Goal: Task Accomplishment & Management: Use online tool/utility

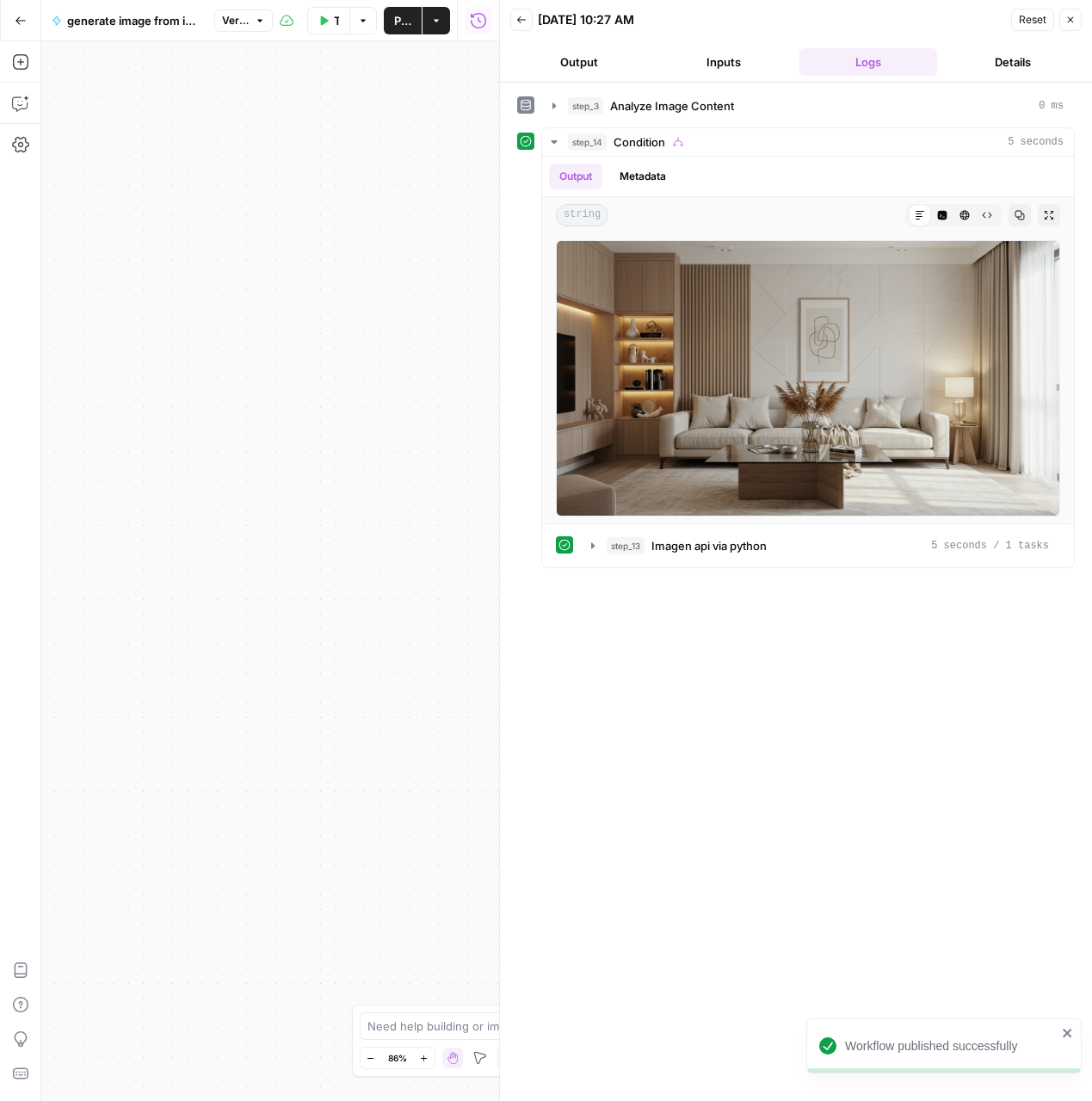
click at [1068, 10] on button "Close" at bounding box center [1070, 20] width 23 height 23
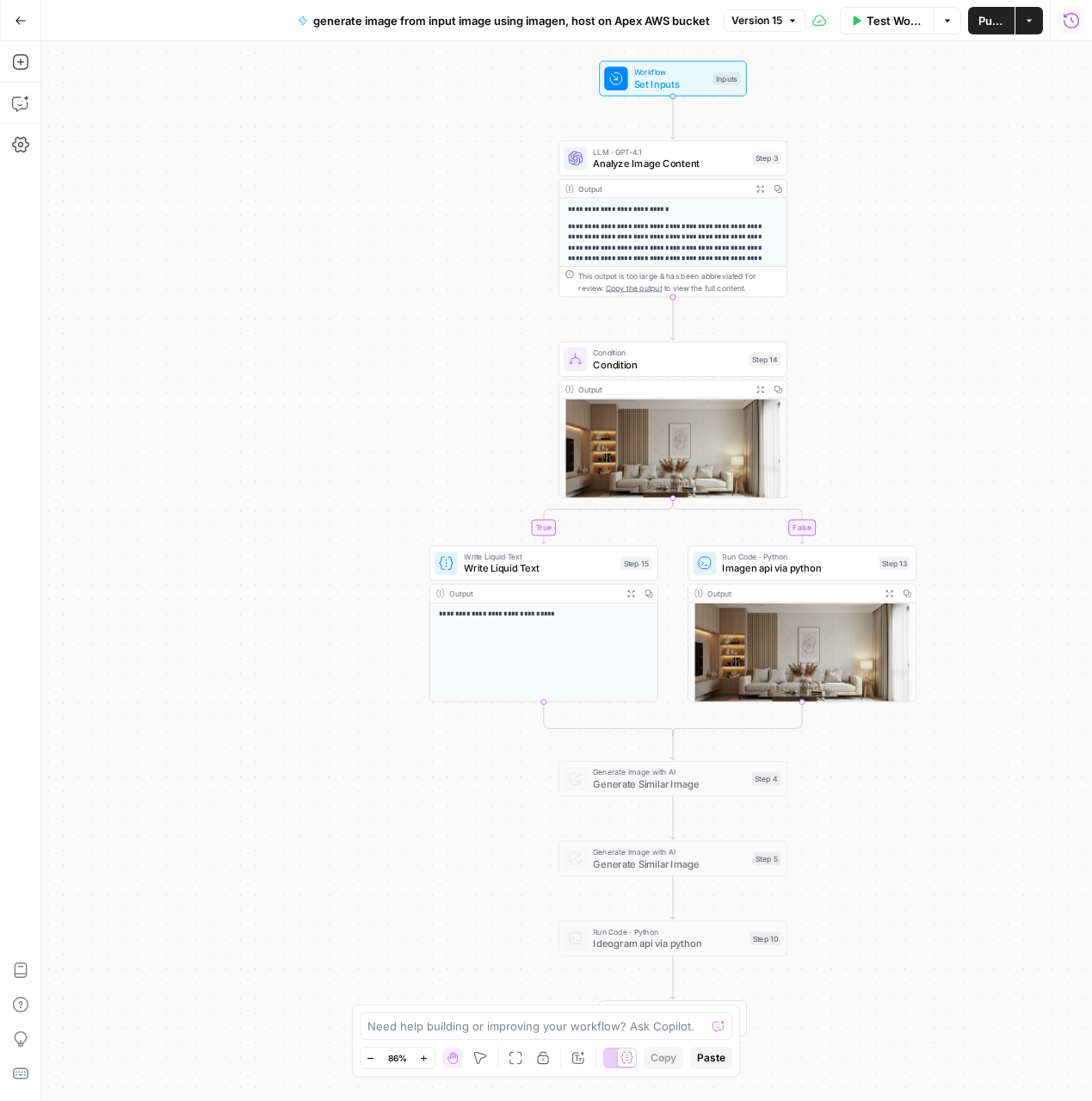
drag, startPoint x: 835, startPoint y: 309, endPoint x: 465, endPoint y: 298, distance: 370.2
click at [465, 298] on div "**********" at bounding box center [567, 571] width 1051 height 1059
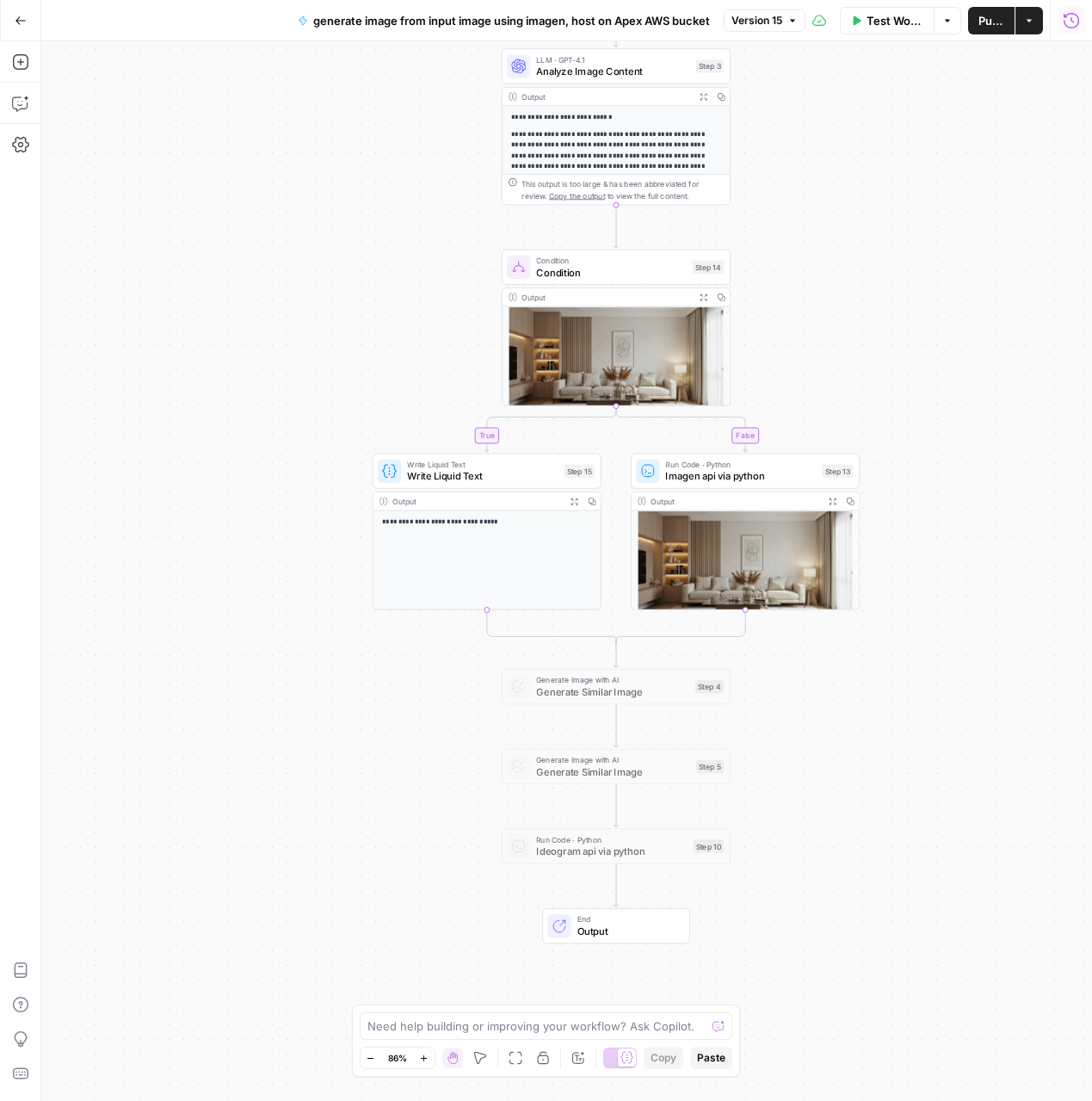
drag, startPoint x: 889, startPoint y: 391, endPoint x: 799, endPoint y: 294, distance: 132.3
click at [818, 271] on div "**********" at bounding box center [567, 571] width 1051 height 1059
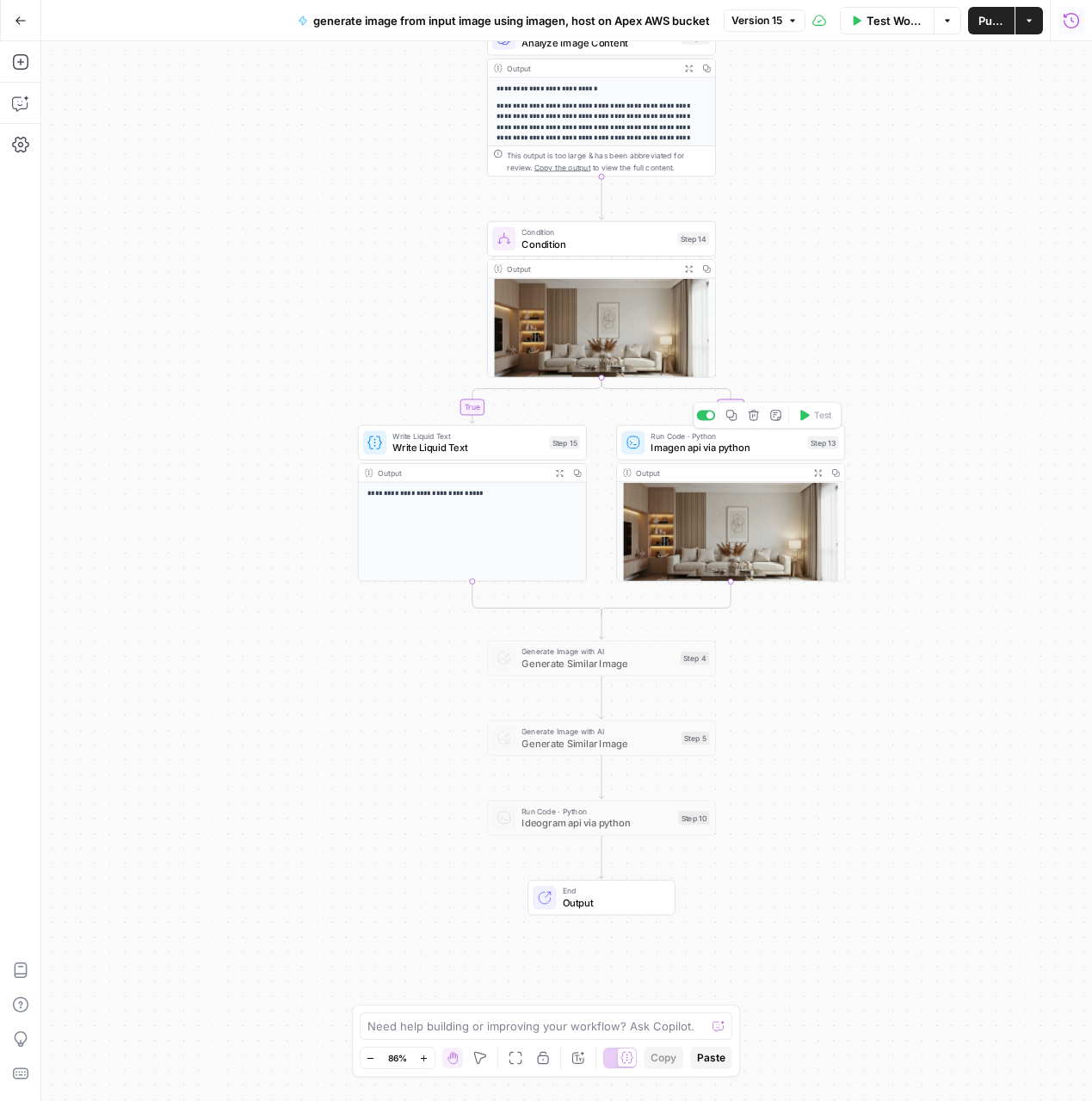
click at [715, 446] on span "Imagen api via python" at bounding box center [726, 448] width 150 height 14
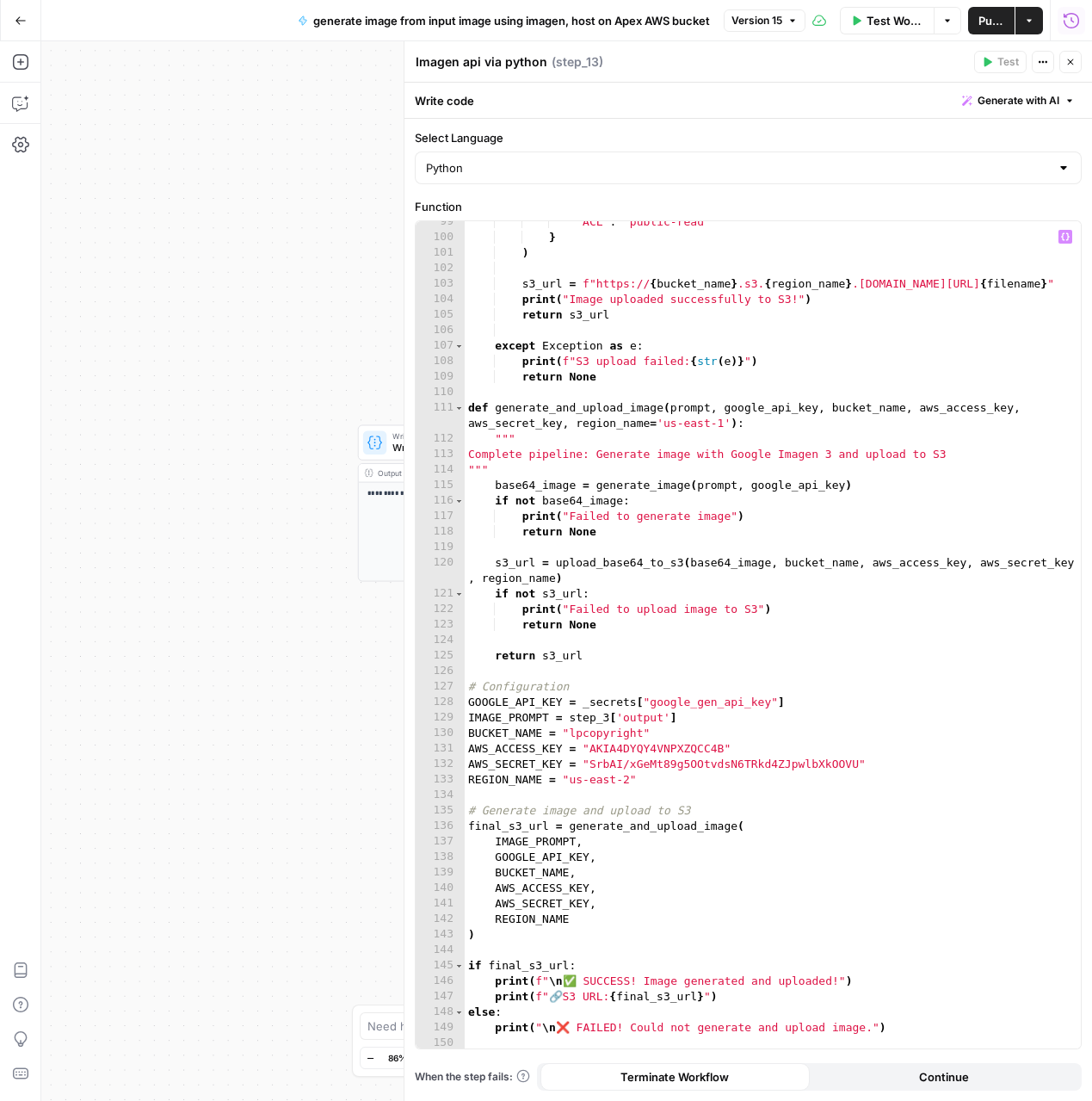
scroll to position [1590, 0]
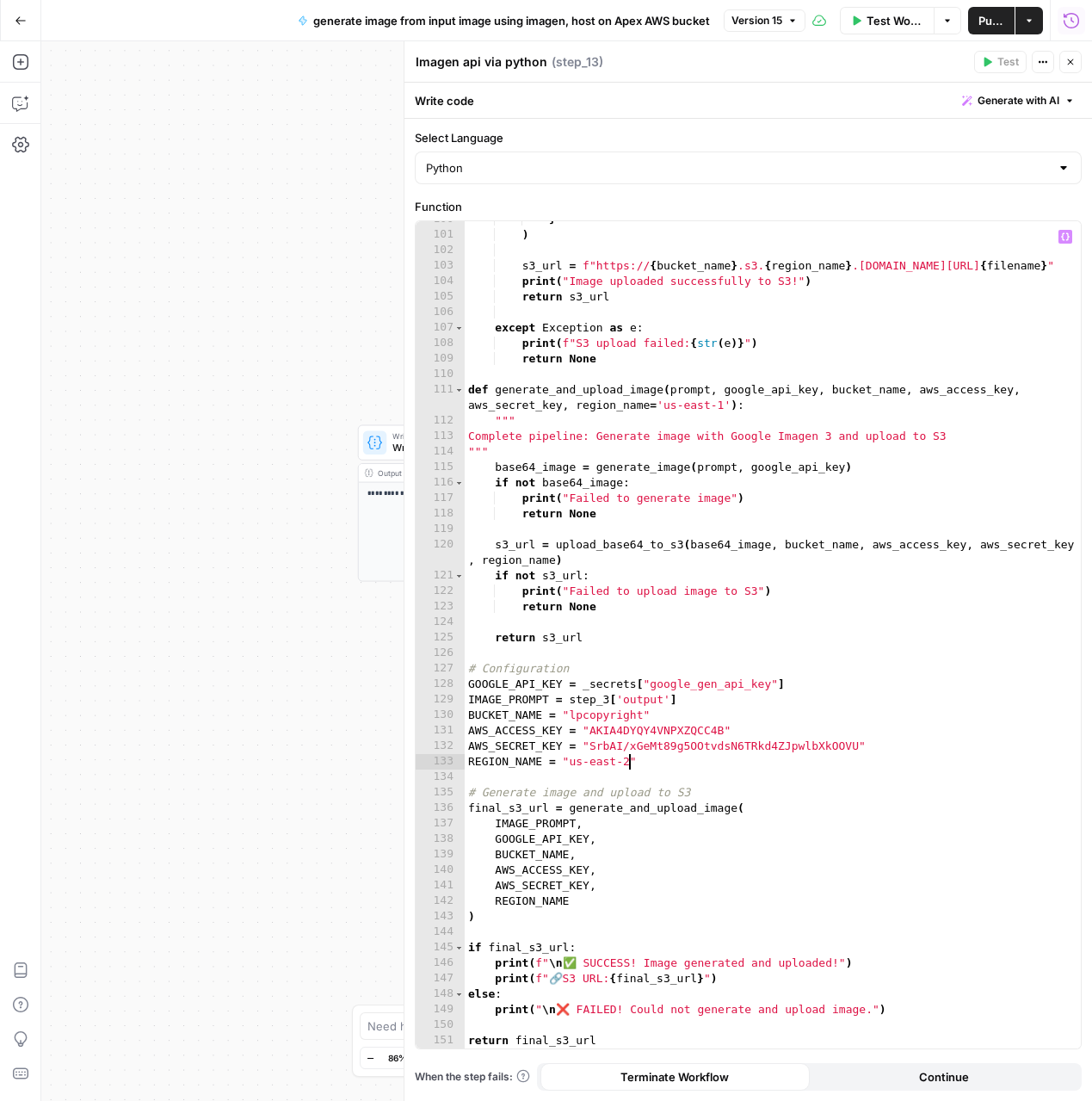
click at [629, 764] on div "} ) s3_url = f"https:// { bucket_name } .s3. { region_name } .amazonaws.com/ { …" at bounding box center [773, 641] width 616 height 859
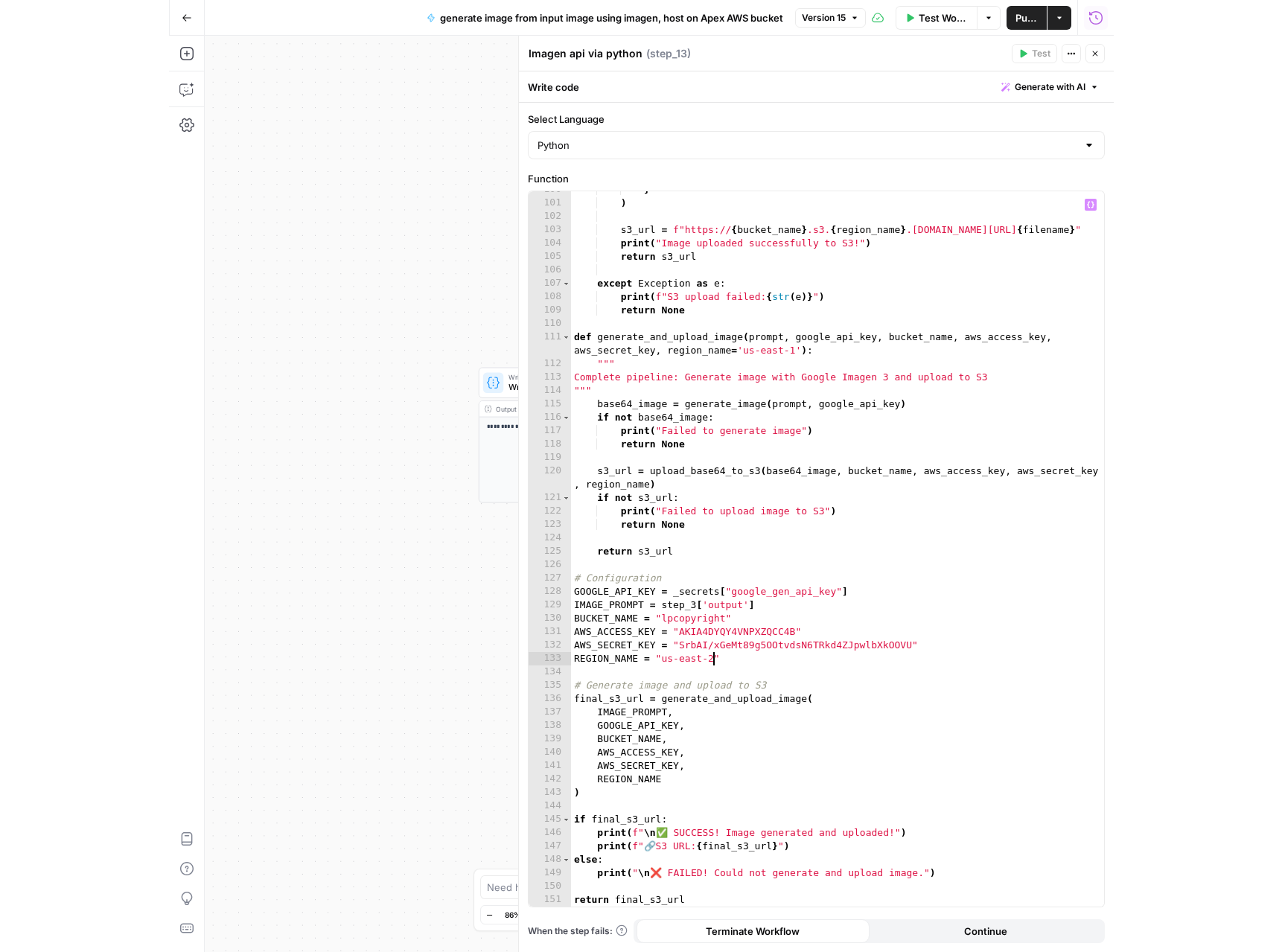
scroll to position [0, 10]
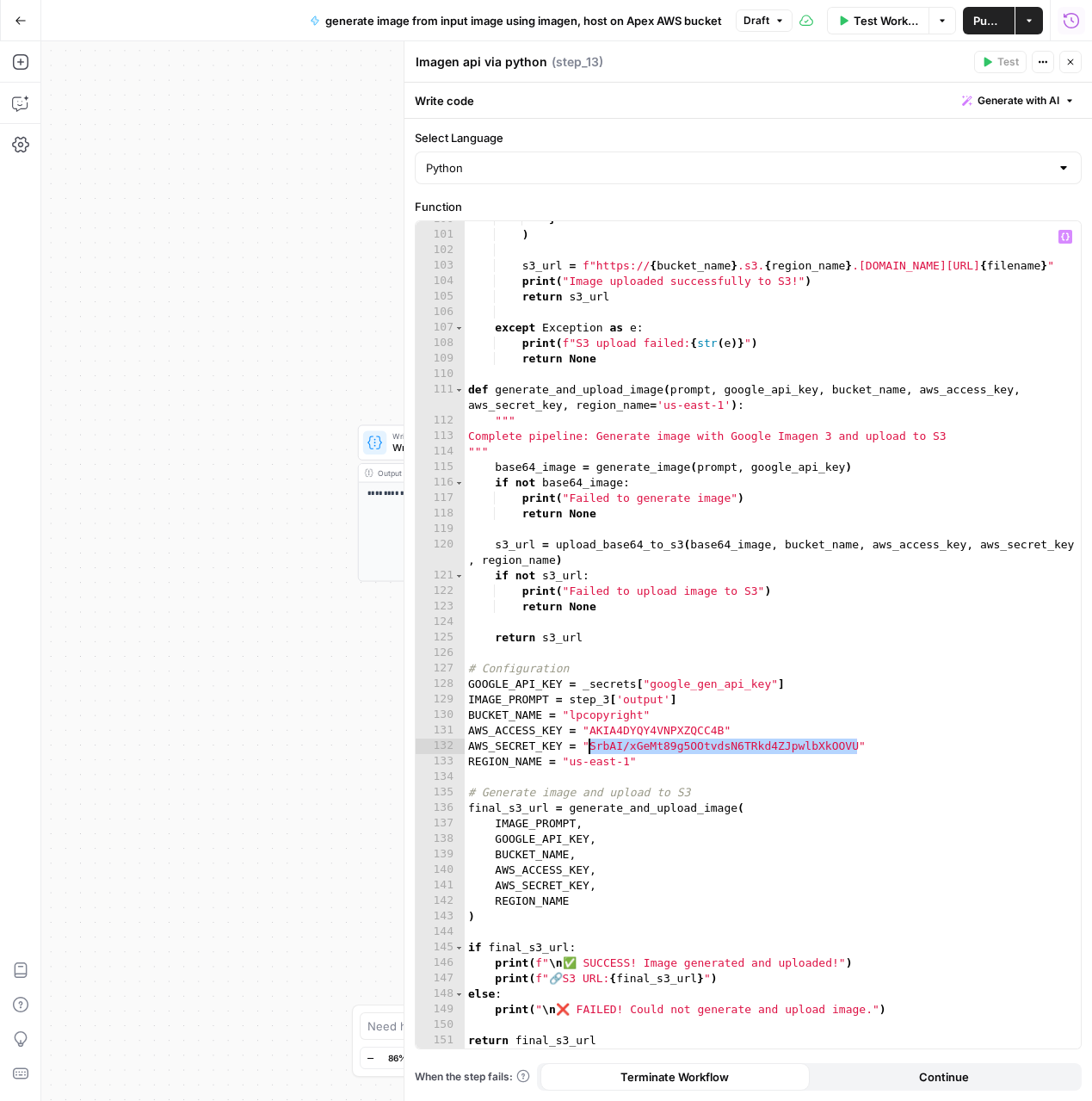
drag, startPoint x: 859, startPoint y: 743, endPoint x: 590, endPoint y: 748, distance: 269.0
click at [590, 748] on div "} ) s3_url = f"https:// { bucket_name } .s3. { region_name } .amazonaws.com/ { …" at bounding box center [773, 641] width 616 height 859
paste textarea
drag, startPoint x: 721, startPoint y: 727, endPoint x: 590, endPoint y: 730, distance: 131.0
click at [590, 730] on div "} ) s3_url = f"https:// { bucket_name } .s3. { region_name } .amazonaws.com/ { …" at bounding box center [773, 641] width 616 height 859
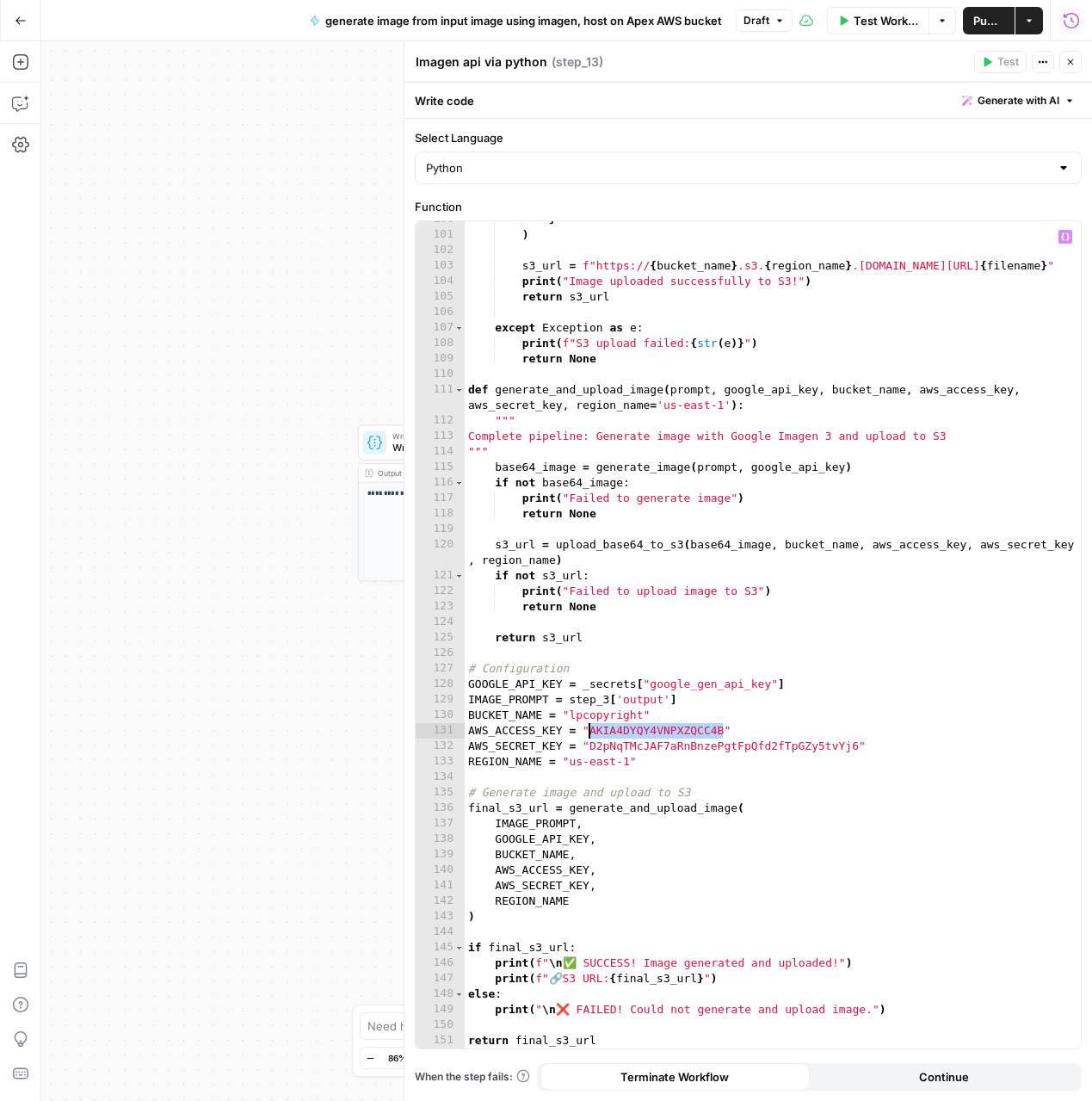
paste textarea
drag, startPoint x: 641, startPoint y: 717, endPoint x: 570, endPoint y: 717, distance: 71.0
click at [570, 717] on div "} ) s3_url = f"https:// { bucket_name } .s3. { region_name } .amazonaws.com/ { …" at bounding box center [773, 641] width 616 height 859
paste textarea "**********"
type textarea "**********"
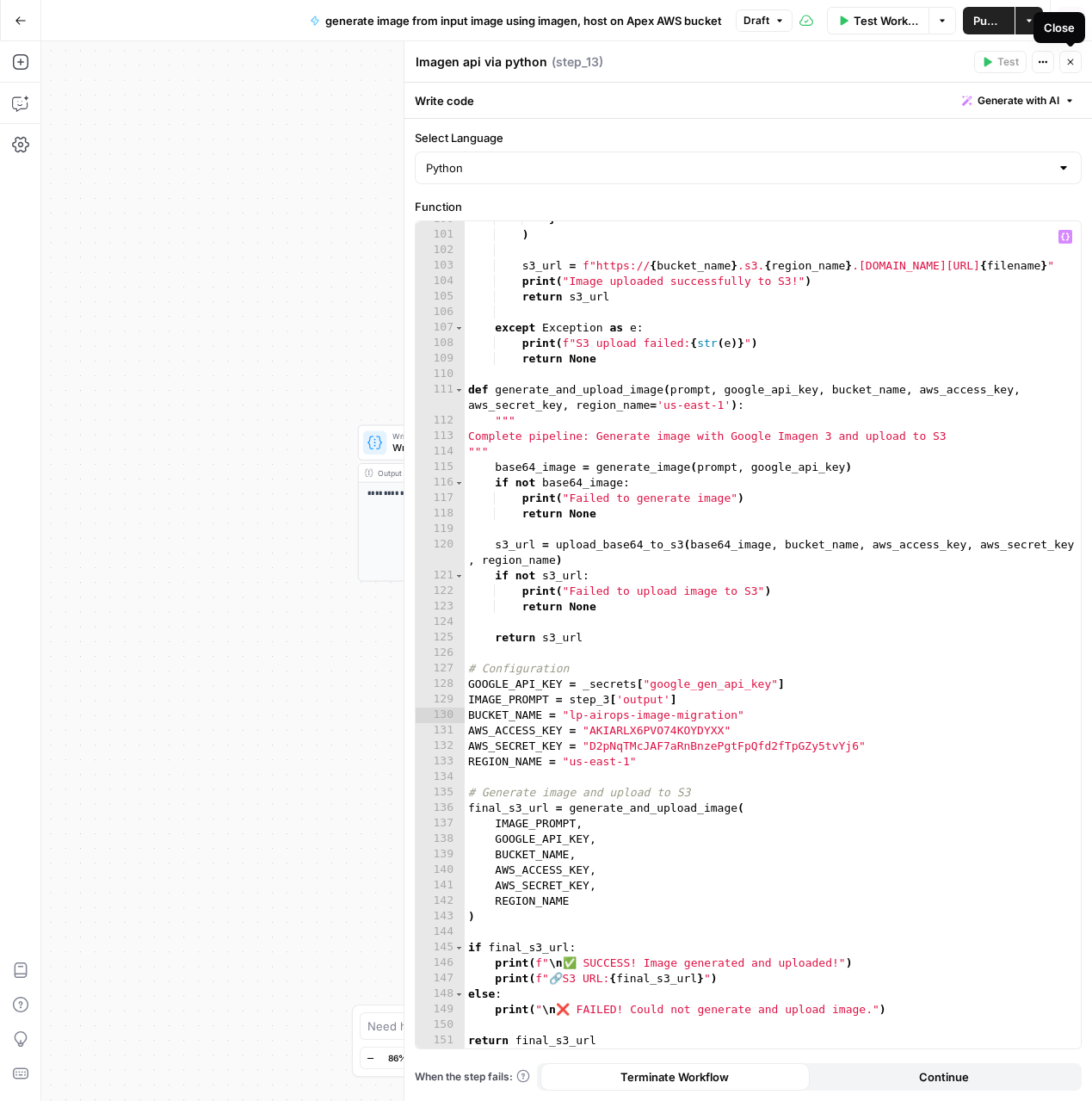
click at [1071, 65] on icon "button" at bounding box center [1070, 62] width 10 height 10
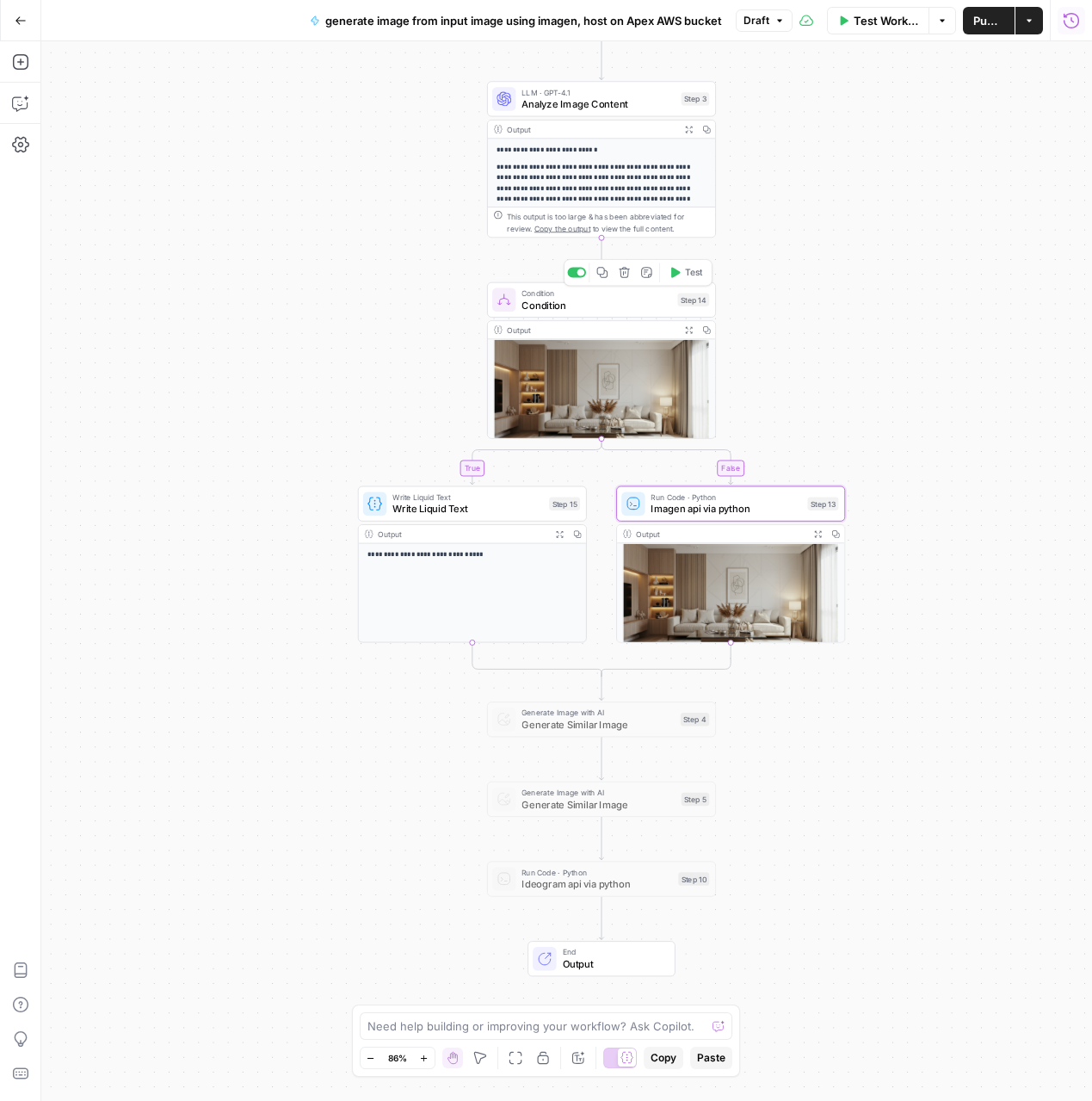
click at [694, 274] on span "Test" at bounding box center [694, 272] width 18 height 13
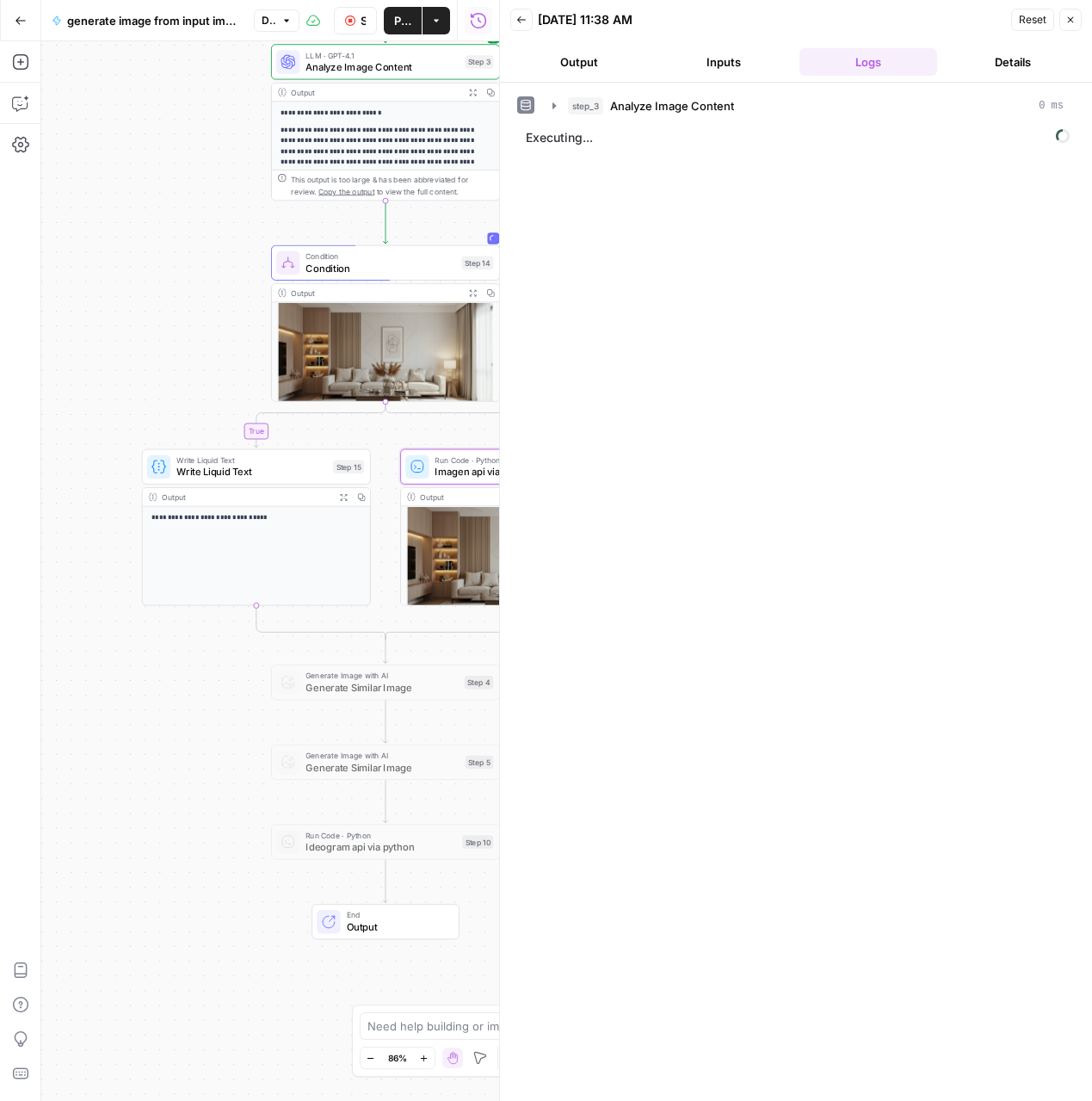
drag, startPoint x: 305, startPoint y: 293, endPoint x: 20, endPoint y: 242, distance: 289.5
click at [20, 242] on div "**********" at bounding box center [250, 571] width 499 height 1059
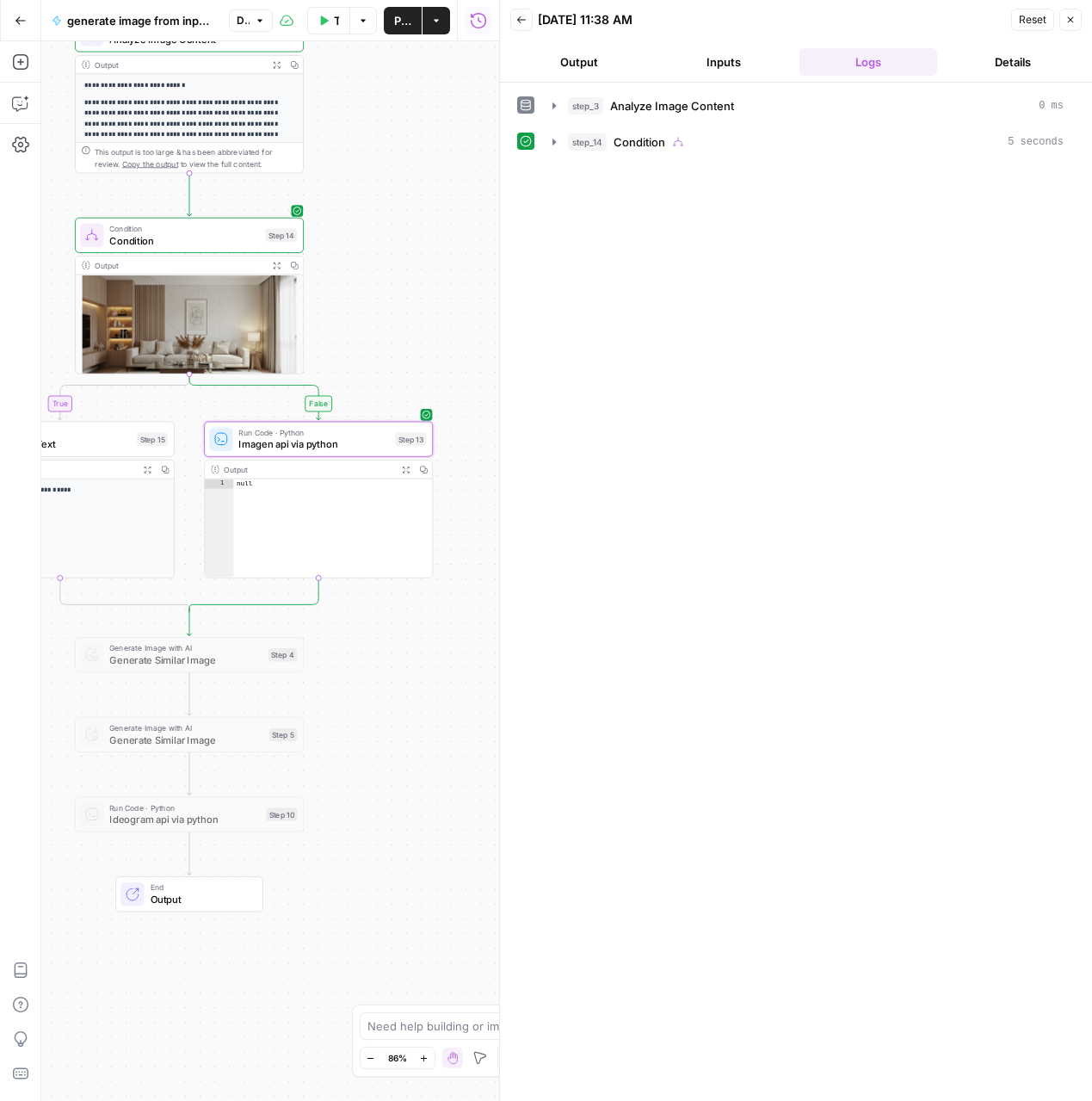
drag, startPoint x: 466, startPoint y: 271, endPoint x: 338, endPoint y: 257, distance: 128.8
click at [338, 257] on div "**********" at bounding box center [271, 571] width 458 height 1059
click at [555, 144] on icon "button" at bounding box center [554, 141] width 14 height 14
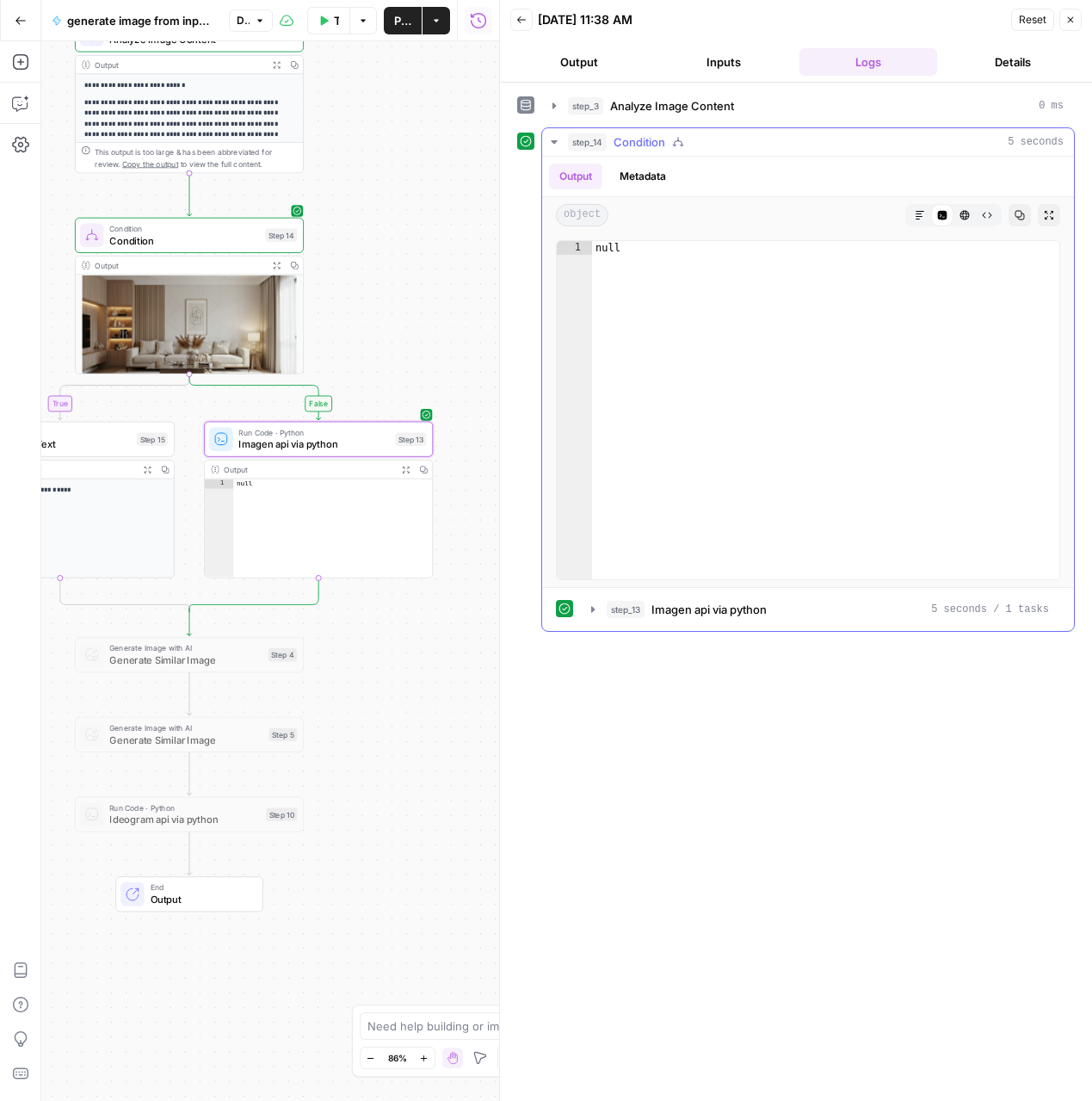
click at [646, 182] on button "Metadata" at bounding box center [643, 176] width 67 height 26
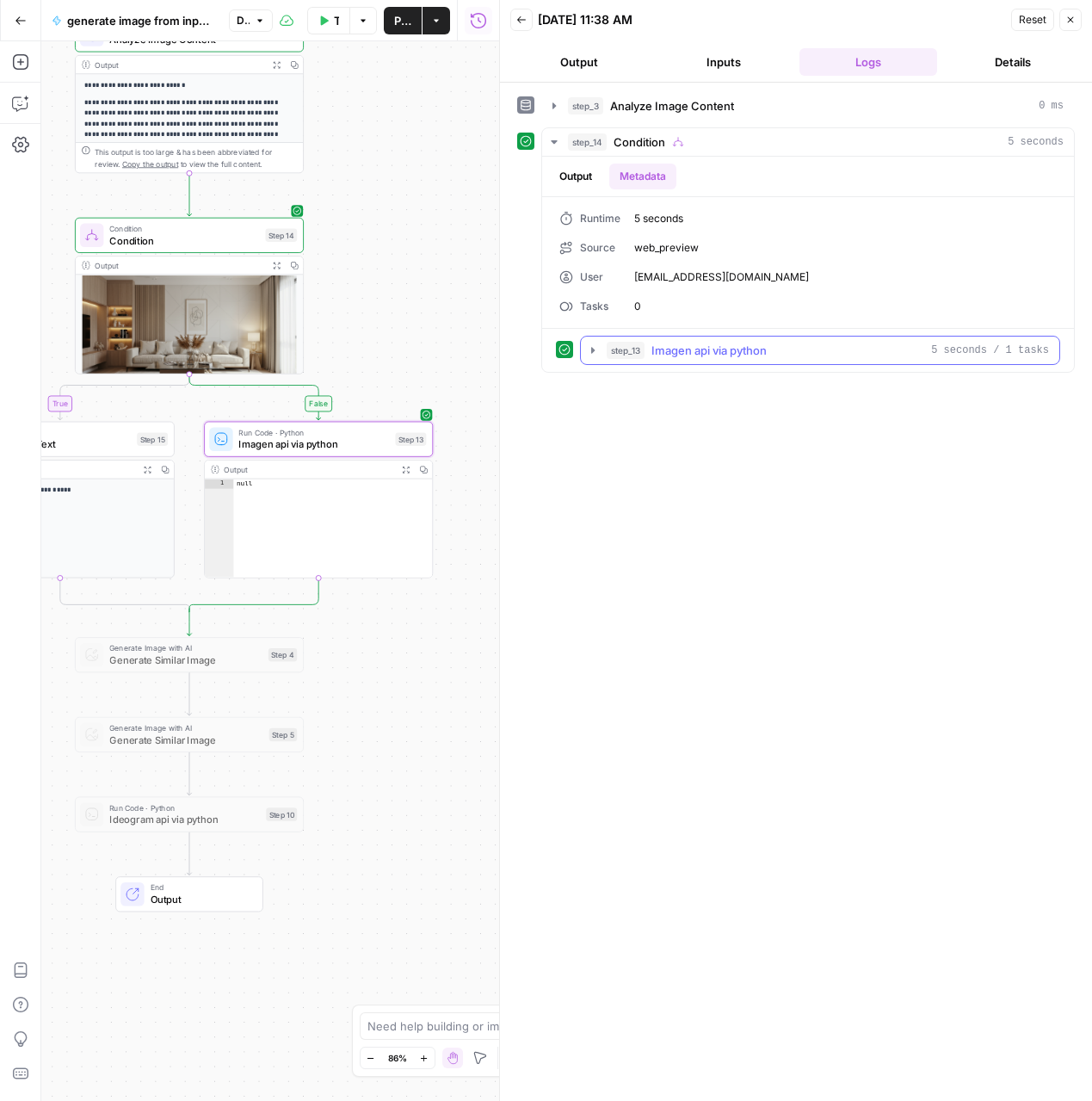
click at [588, 355] on icon "button" at bounding box center [593, 350] width 14 height 14
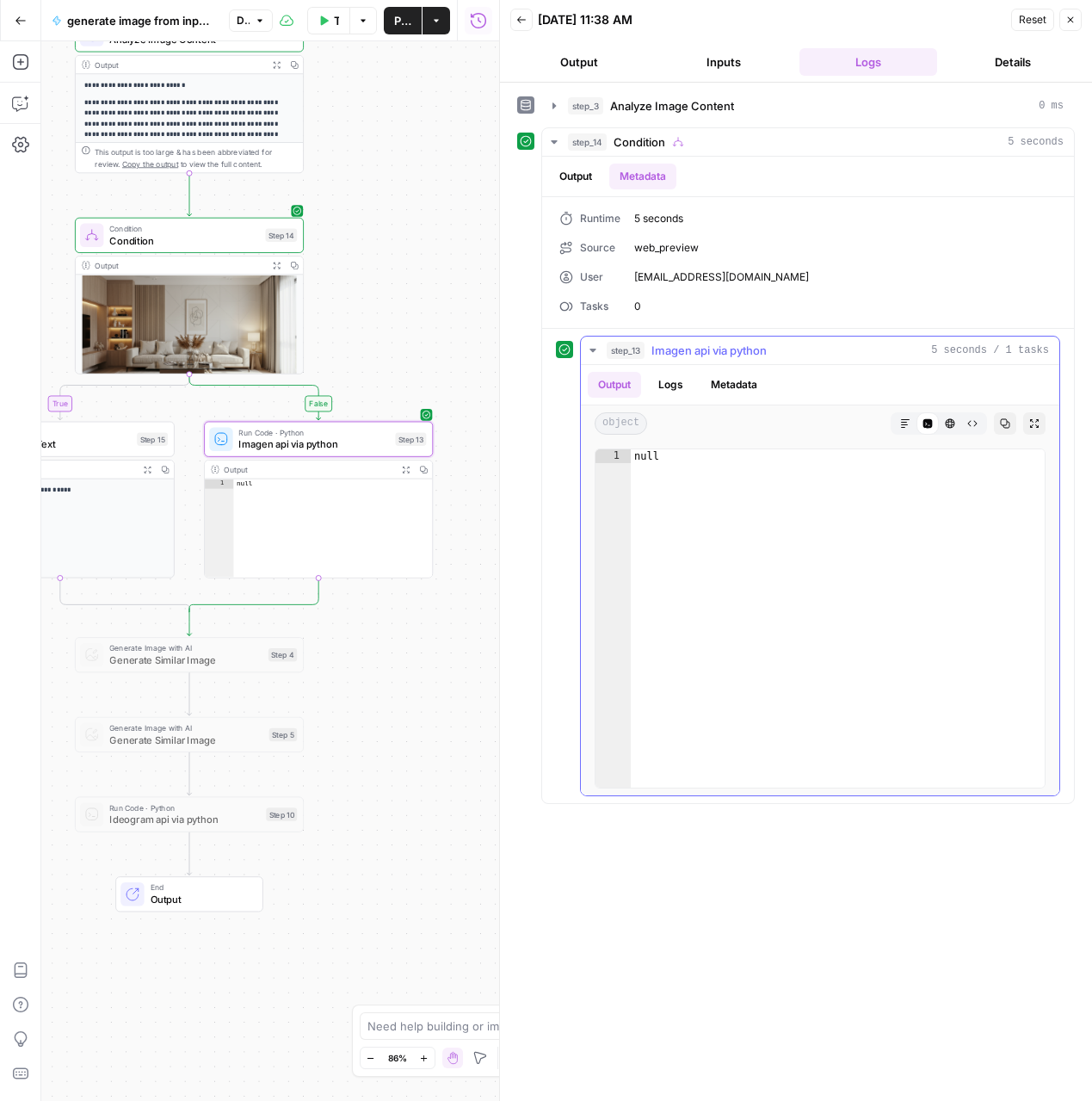
click at [679, 392] on button "Logs" at bounding box center [670, 384] width 45 height 26
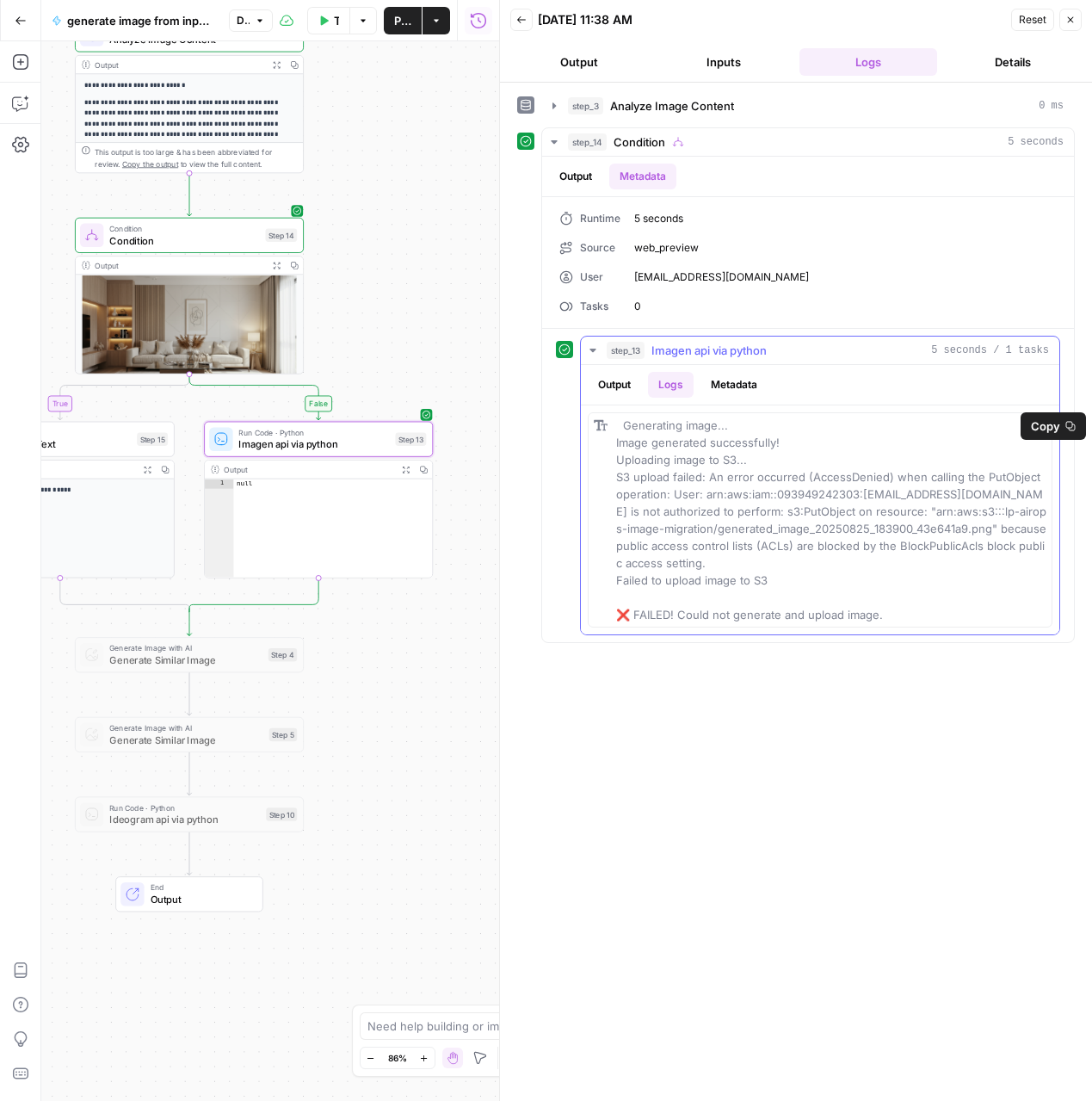
click at [1049, 430] on span "Copy" at bounding box center [1046, 425] width 29 height 17
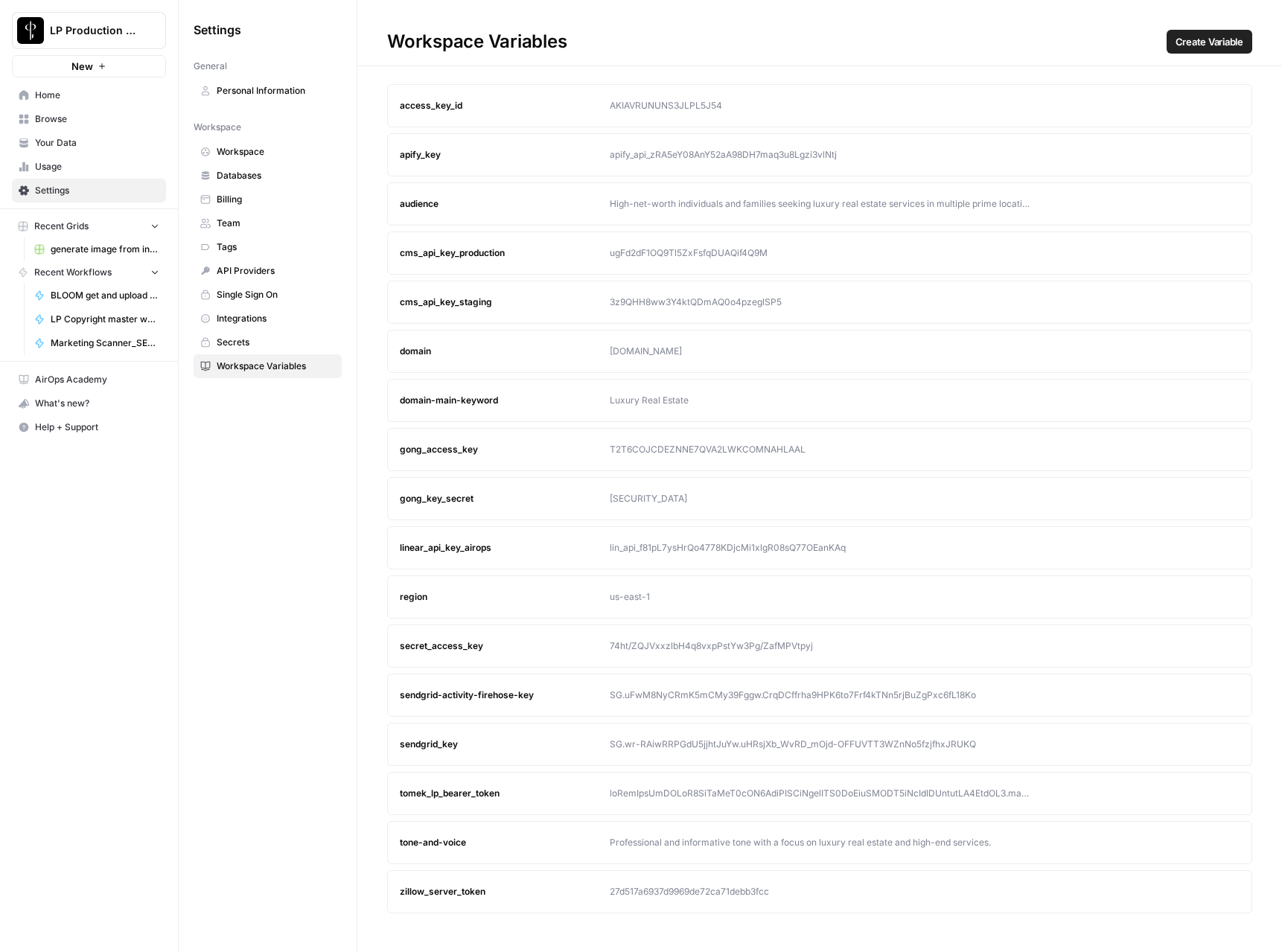
click at [69, 123] on span "Browse" at bounding box center [97, 119] width 124 height 13
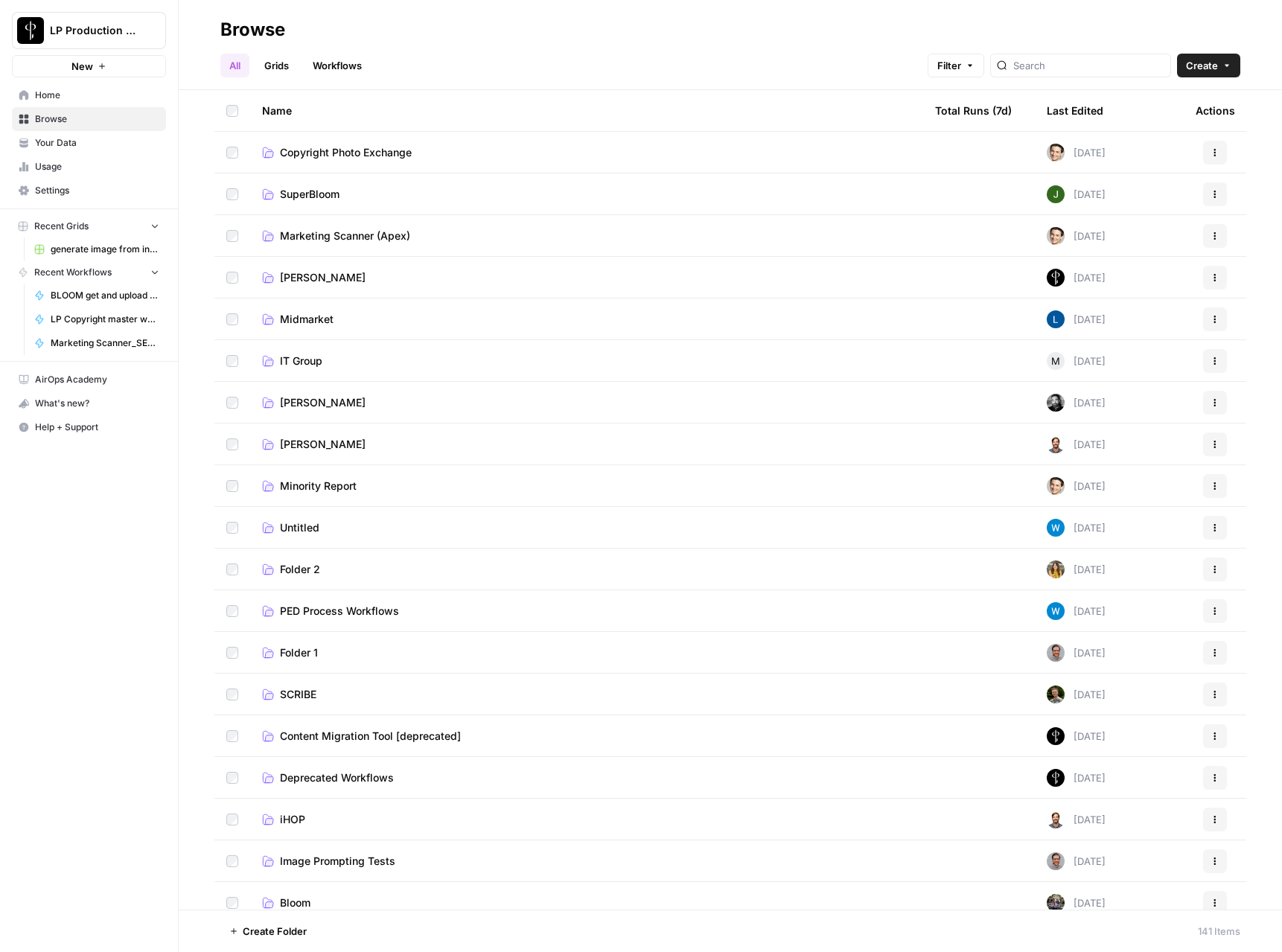
click at [310, 150] on span "Copyright Photo Exchange" at bounding box center [346, 153] width 131 height 15
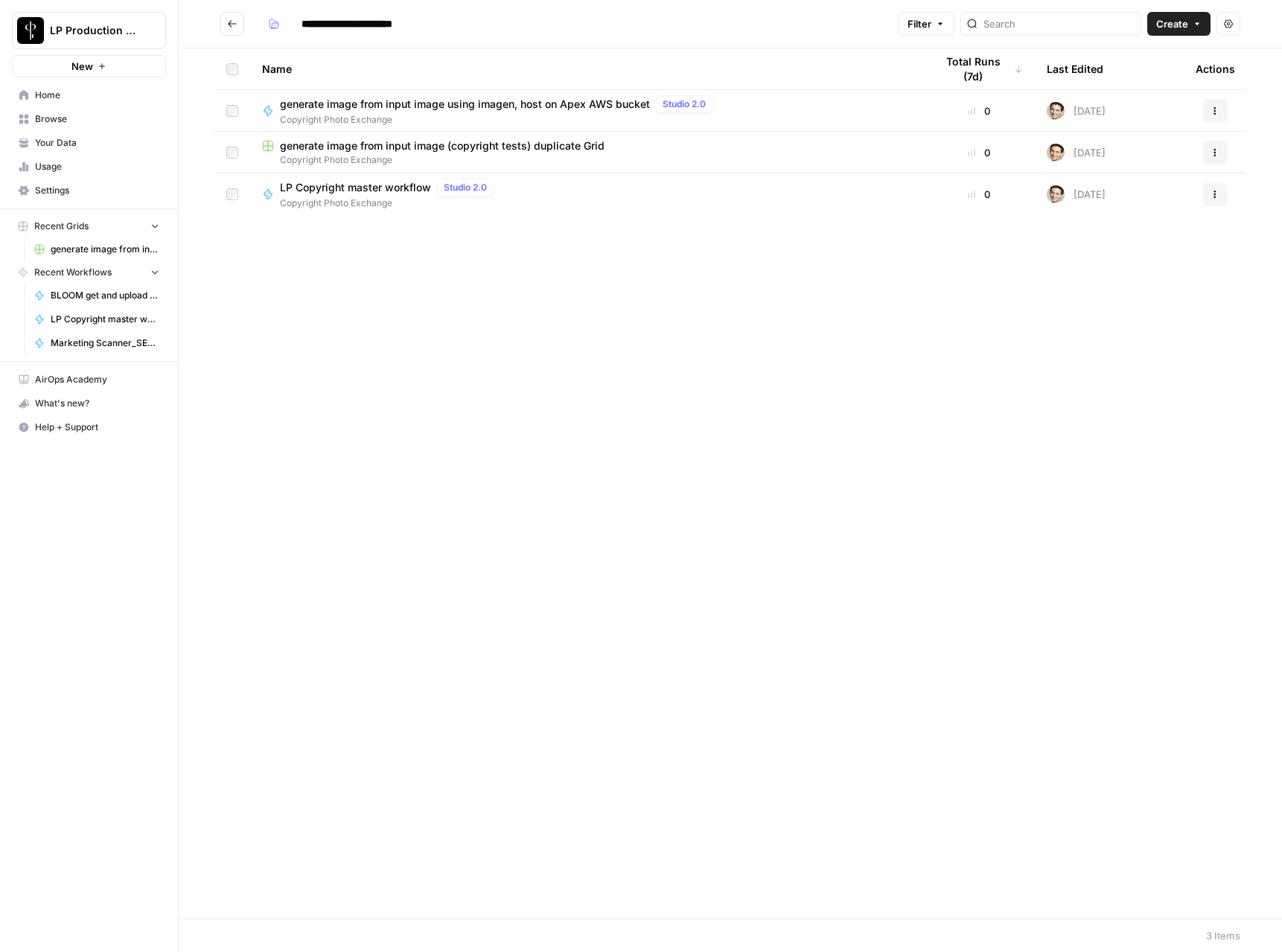
click at [344, 156] on span "Copyright Photo Exchange" at bounding box center [587, 160] width 650 height 13
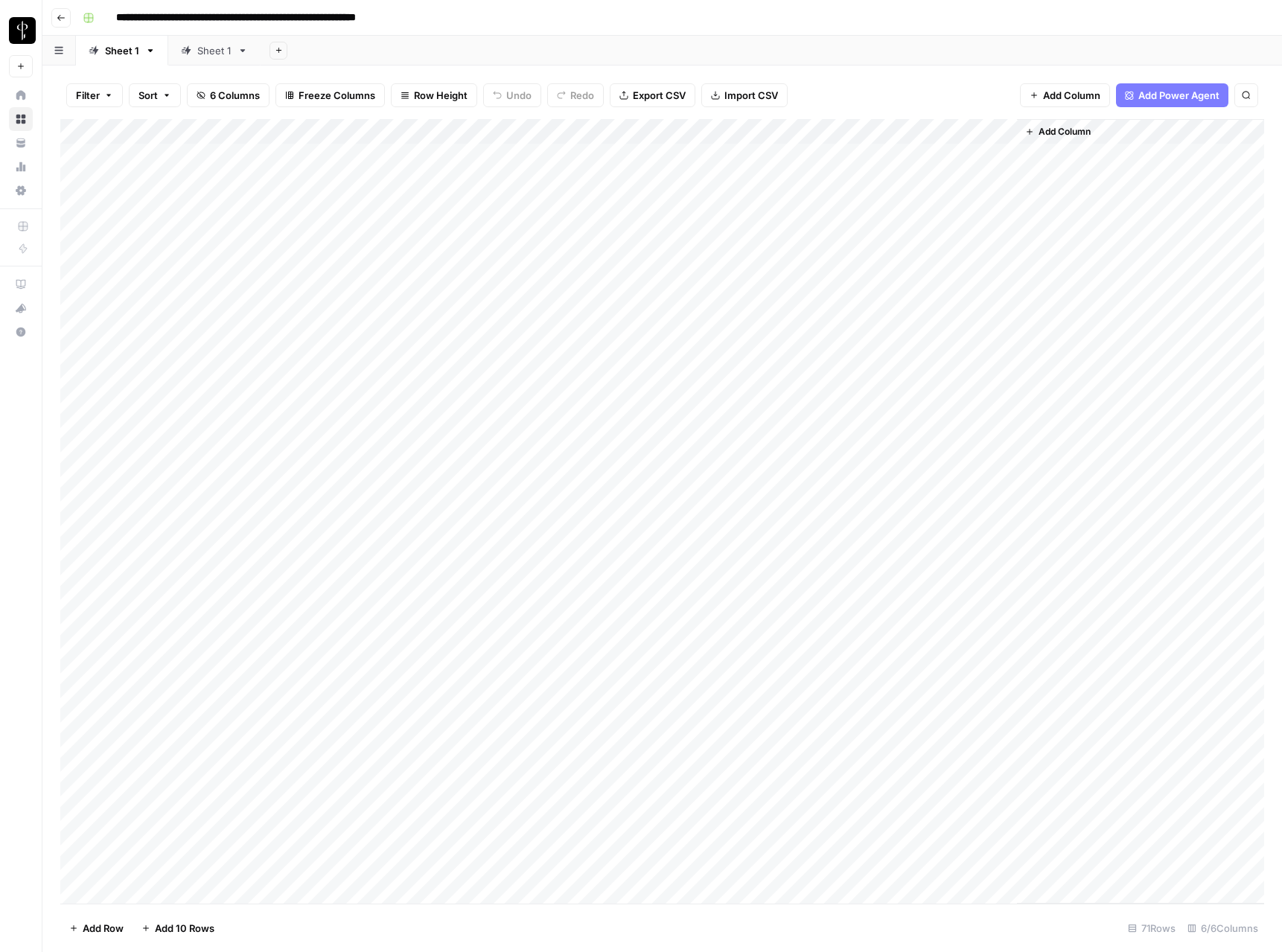
click at [99, 97] on span "Filter" at bounding box center [88, 95] width 23 height 15
click at [277, 75] on div "Filter Sort 6 Columns Freeze Columns Row Height Undo Redo Export CSV Import CSV…" at bounding box center [662, 95] width 1204 height 48
click at [128, 415] on div "Add Column" at bounding box center [662, 511] width 1204 height 785
click at [301, 410] on div "Add Column" at bounding box center [662, 511] width 1204 height 785
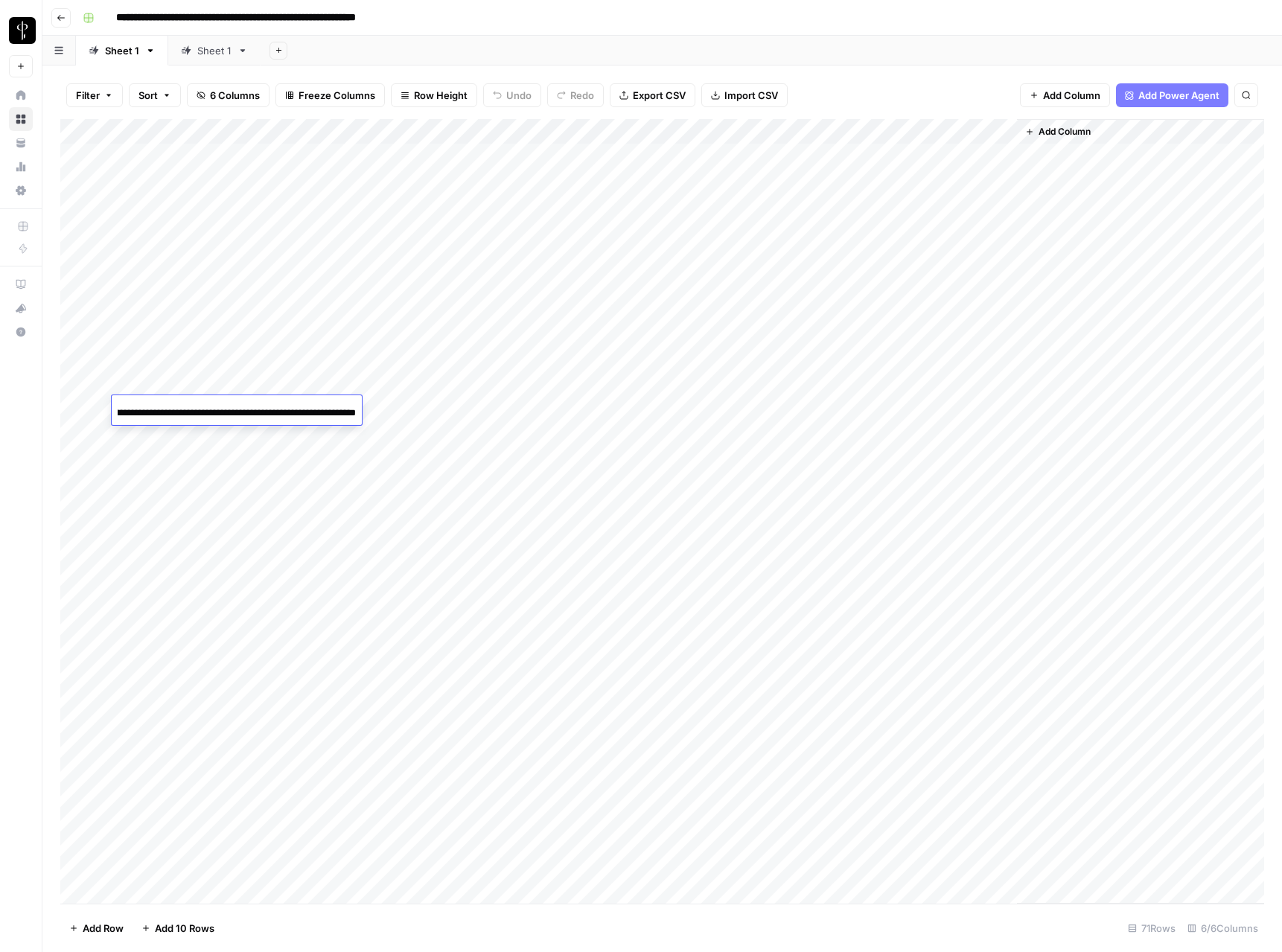
click at [273, 354] on div "Add Column" at bounding box center [662, 511] width 1204 height 785
click at [334, 408] on div "Add Column" at bounding box center [662, 511] width 1204 height 785
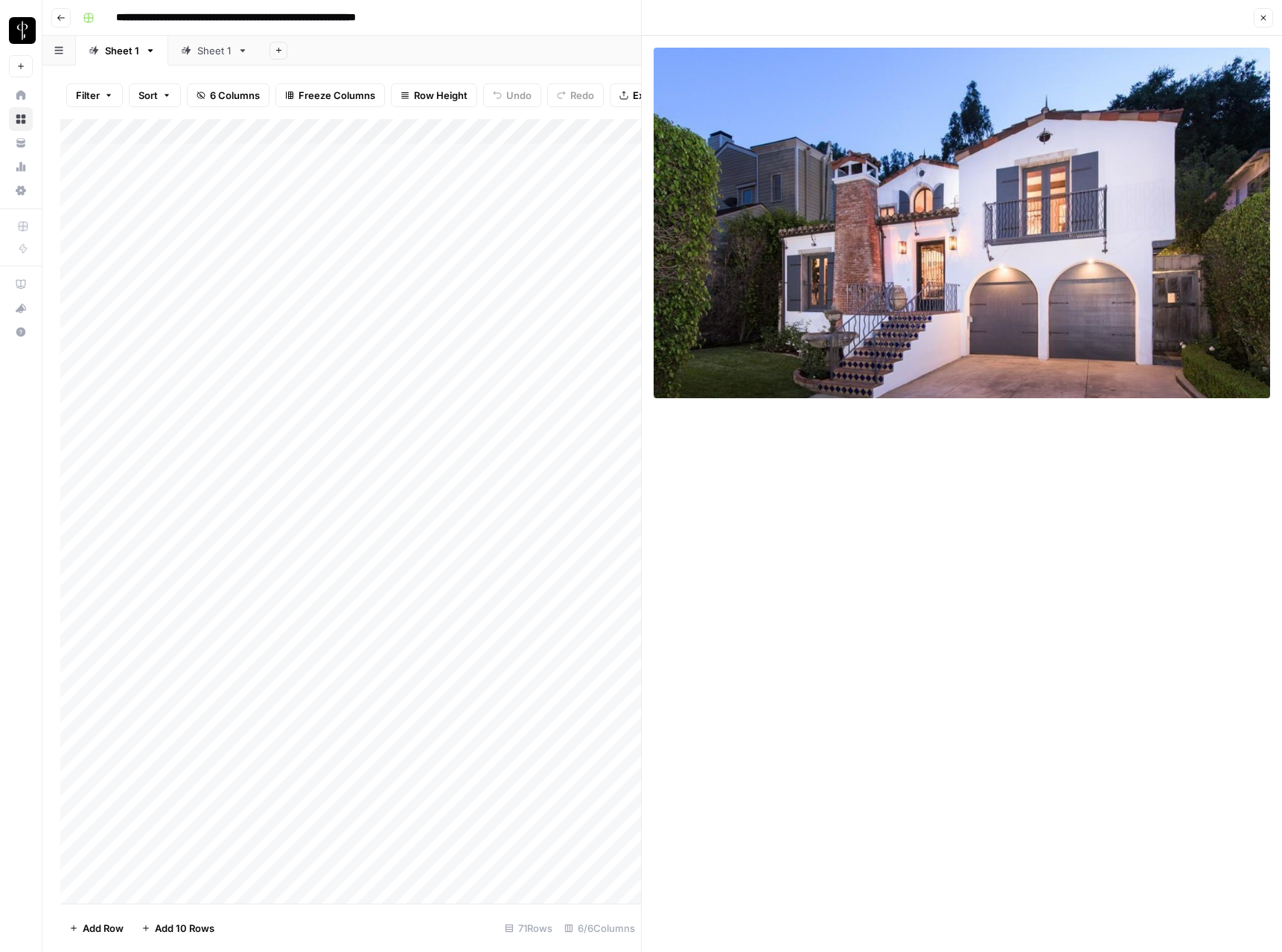
click at [1262, 22] on icon "button" at bounding box center [1263, 17] width 9 height 9
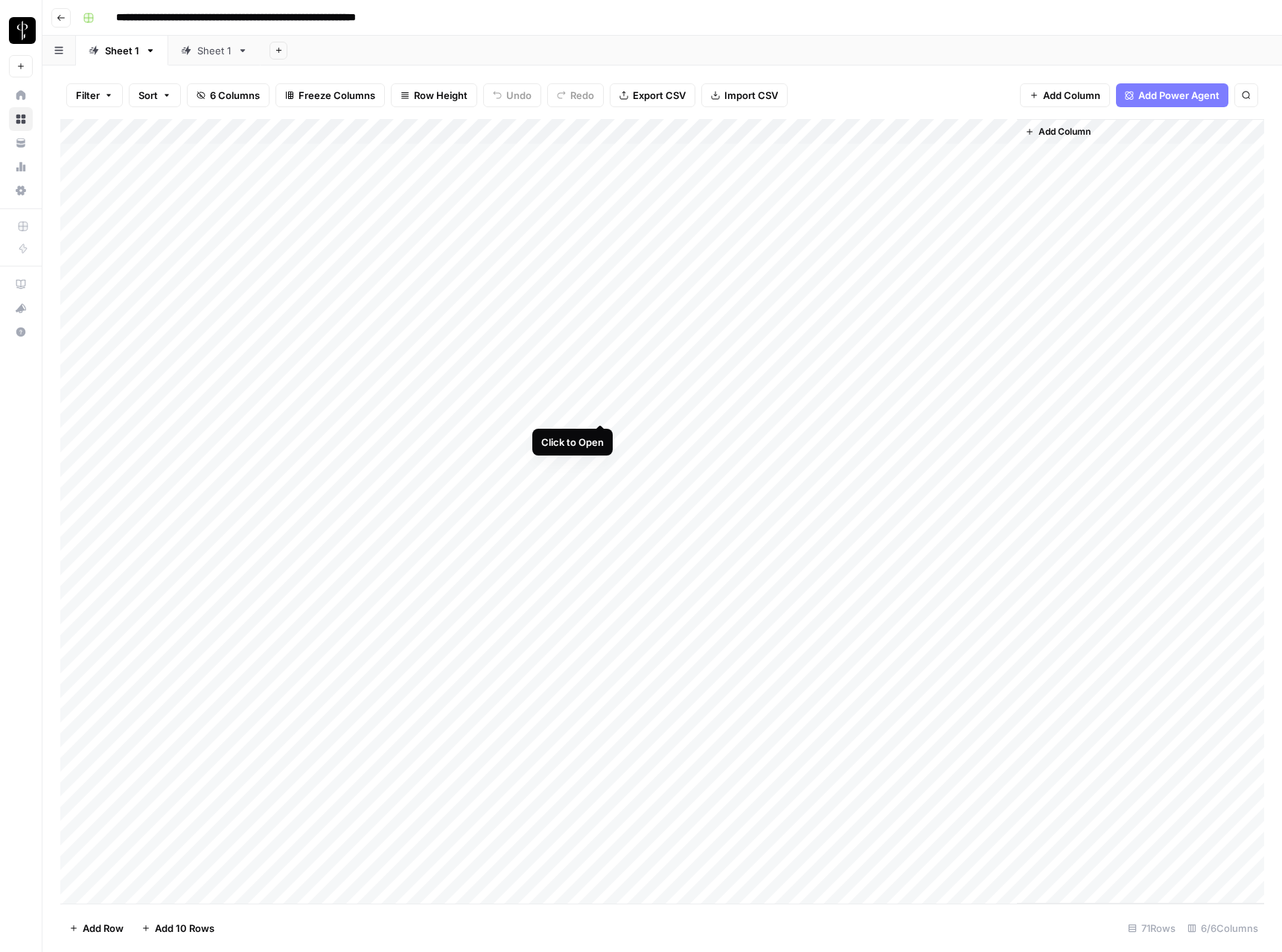
click at [601, 411] on div "Add Column" at bounding box center [662, 511] width 1204 height 785
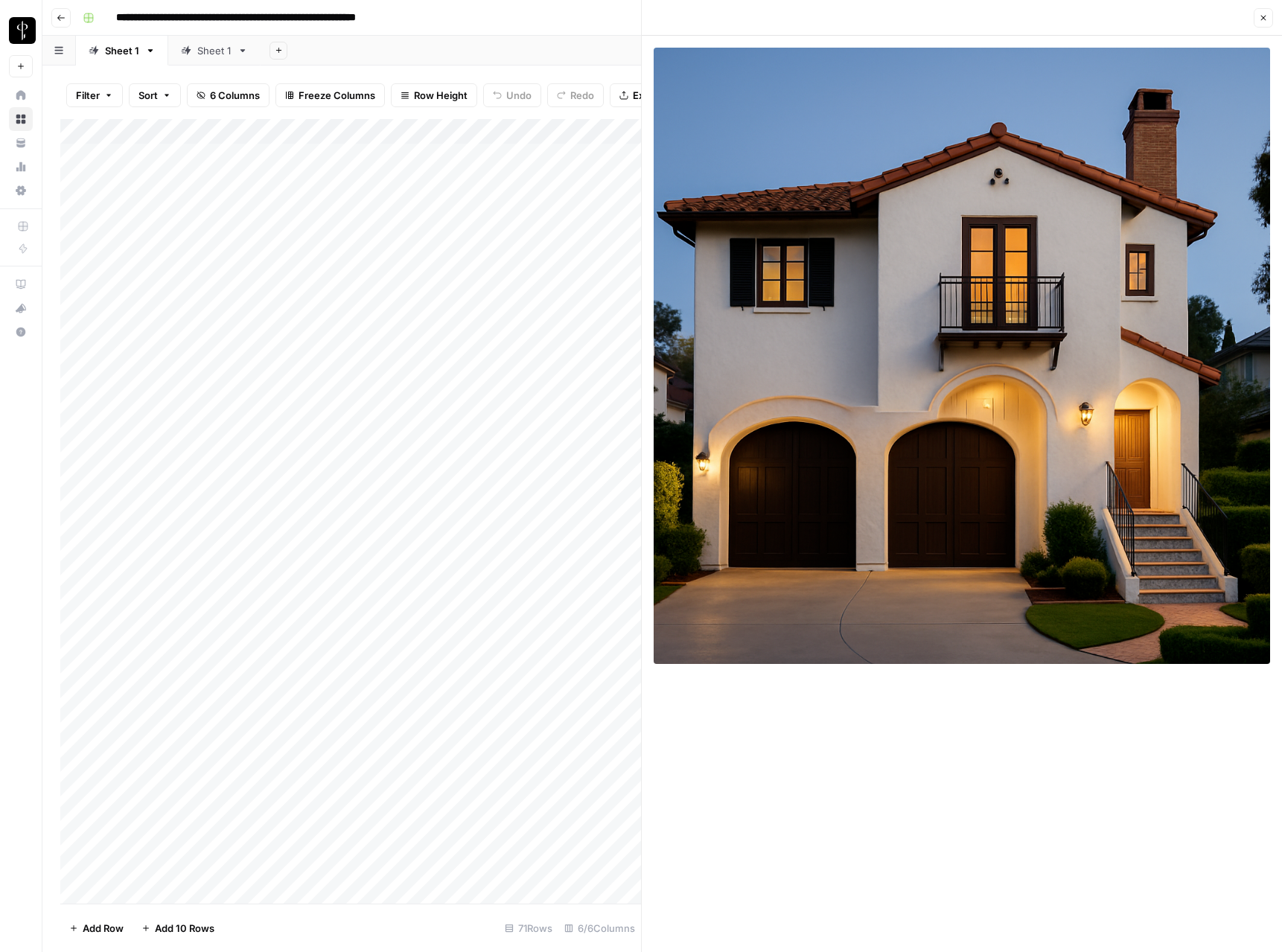
click at [1265, 17] on icon "button" at bounding box center [1263, 17] width 9 height 9
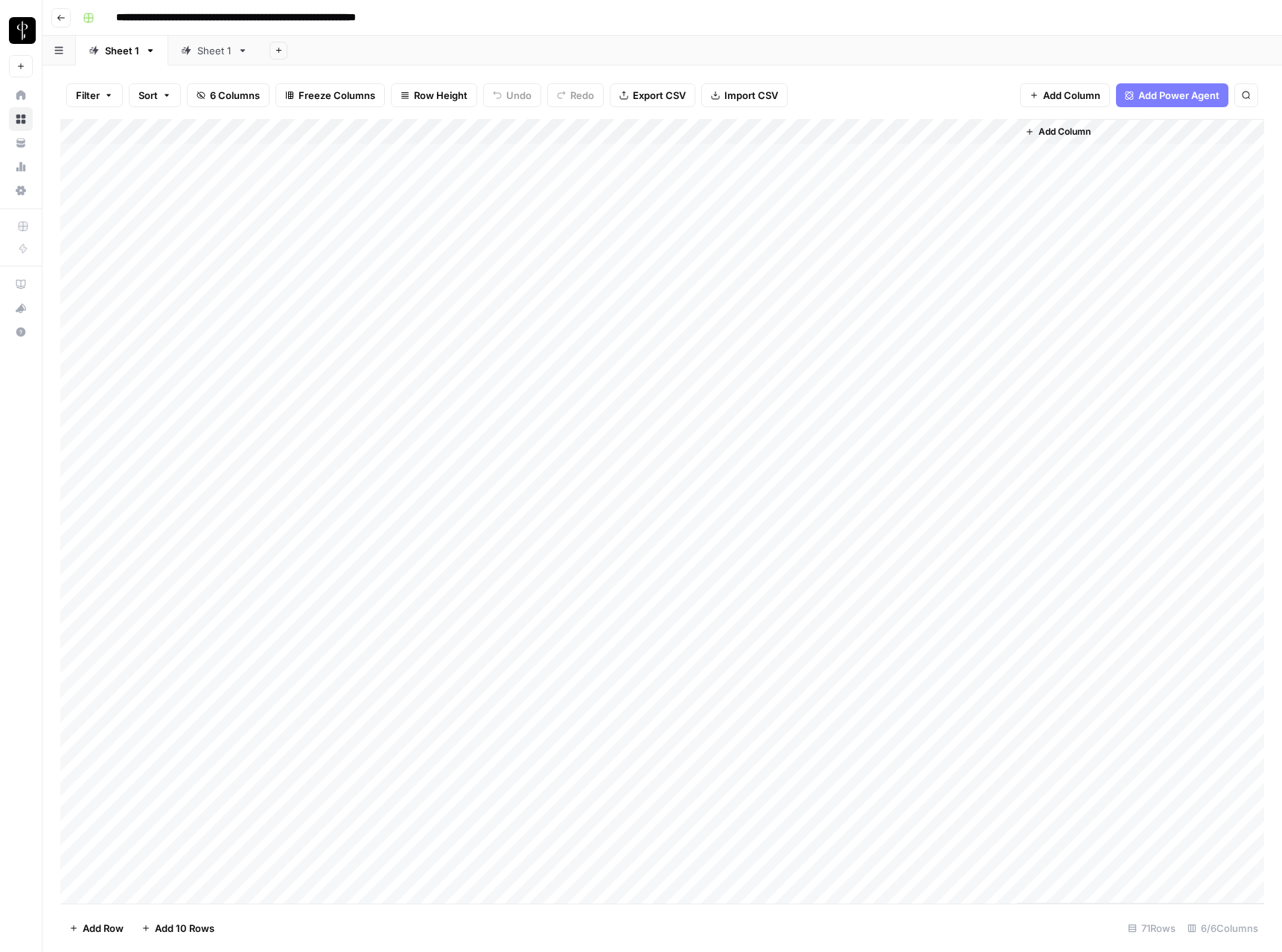
click at [733, 403] on div "Add Column" at bounding box center [662, 511] width 1204 height 785
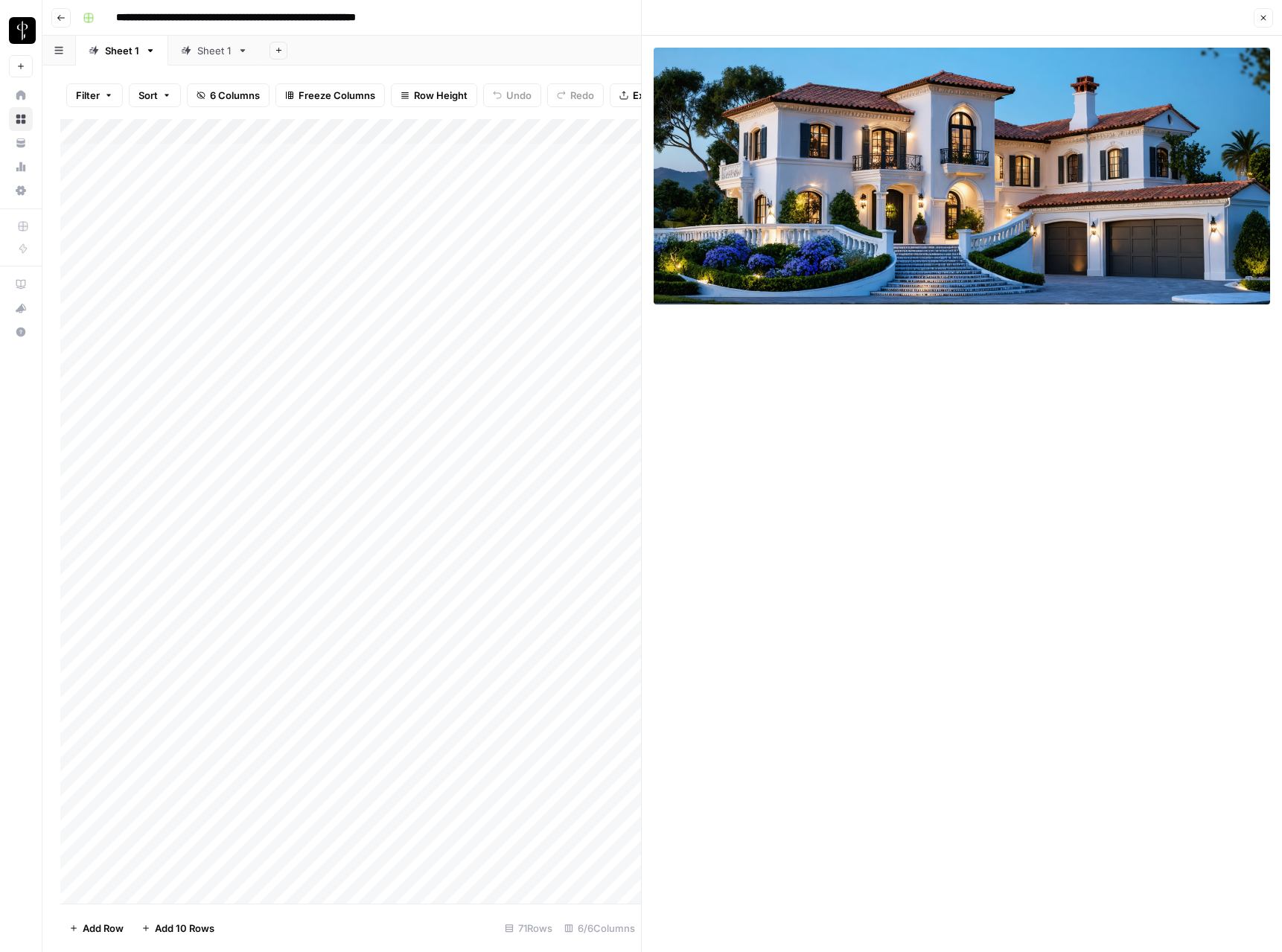
click at [1259, 16] on icon "button" at bounding box center [1263, 17] width 9 height 9
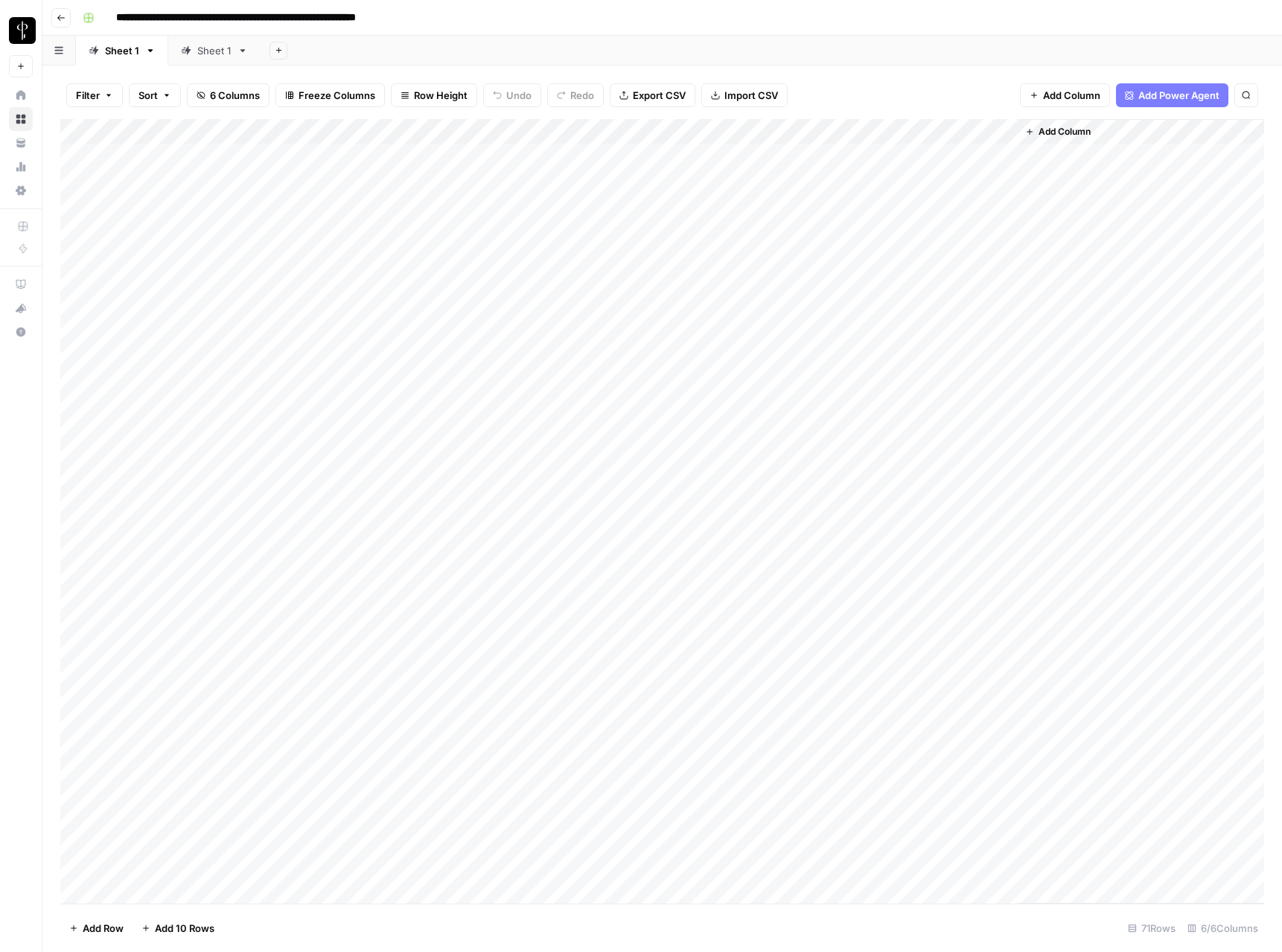
click at [850, 405] on div "Add Column" at bounding box center [662, 511] width 1204 height 785
click at [850, 410] on div "Add Column" at bounding box center [662, 511] width 1204 height 785
click at [821, 384] on div "Add Column" at bounding box center [662, 511] width 1204 height 785
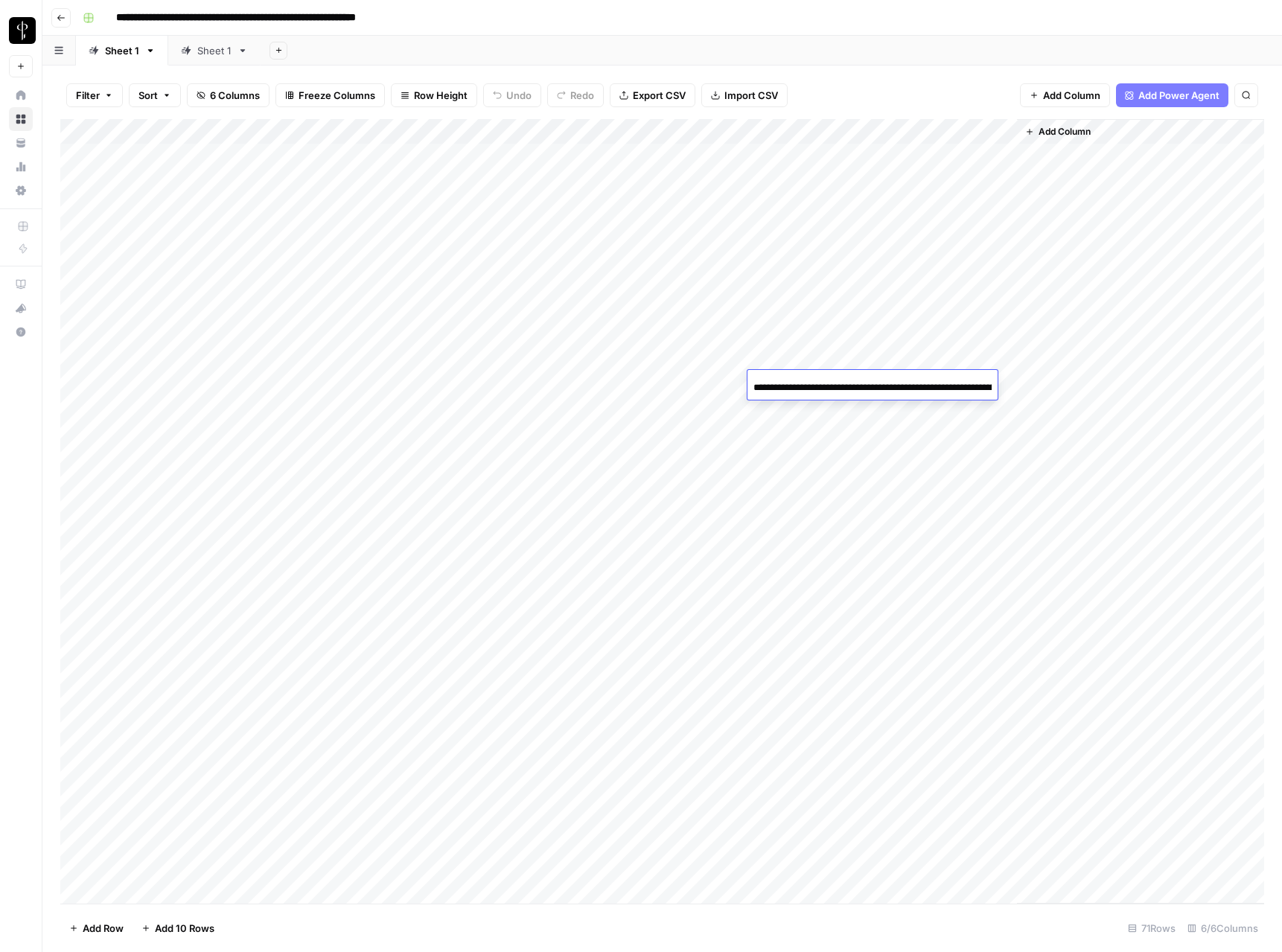
scroll to position [0, 567]
click at [819, 411] on div "Add Column" at bounding box center [662, 511] width 1204 height 785
click at [872, 127] on div "Add Column" at bounding box center [662, 511] width 1204 height 785
click at [863, 92] on div "Filter Sort 6 Columns Freeze Columns Row Height Undo Redo Export CSV Import CSV…" at bounding box center [662, 95] width 1204 height 48
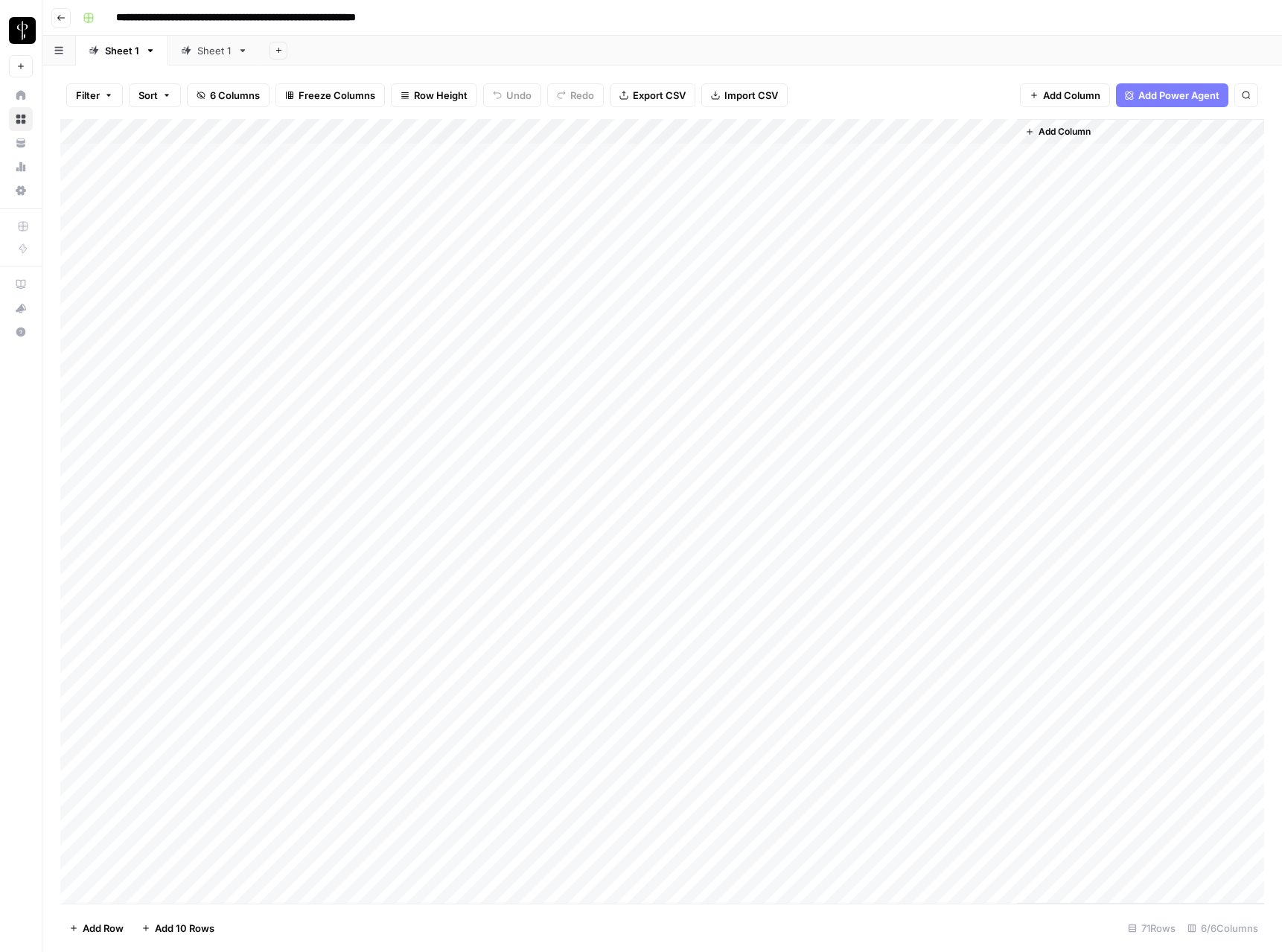
click at [812, 261] on div "Add Column" at bounding box center [662, 511] width 1204 height 785
click at [808, 260] on div "Add Column" at bounding box center [662, 511] width 1204 height 785
click at [808, 260] on input "**********" at bounding box center [873, 261] width 238 height 18
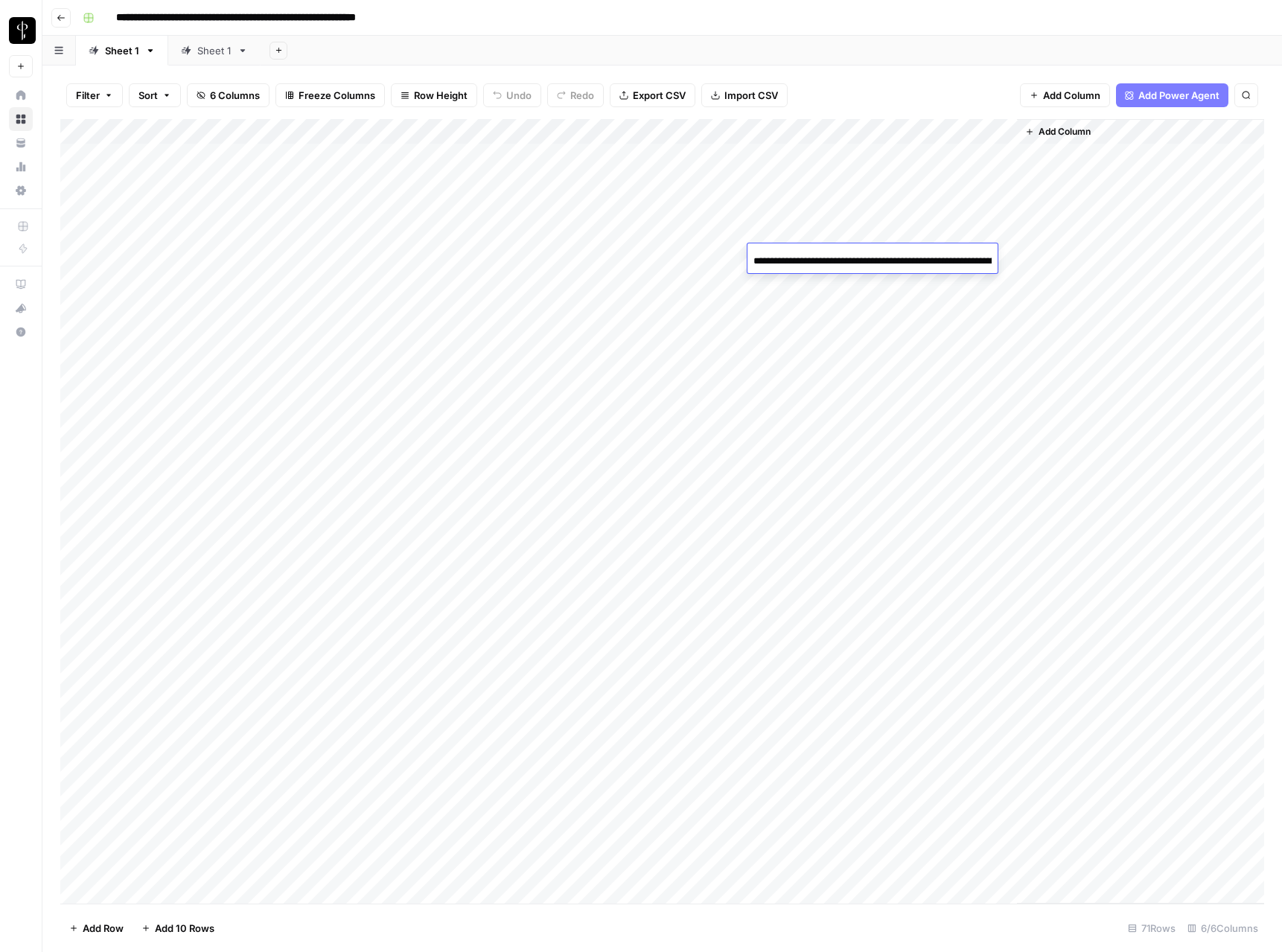
click at [902, 257] on input "**********" at bounding box center [873, 261] width 238 height 18
click at [1202, 298] on div "Add Column" at bounding box center [1141, 511] width 247 height 785
click at [735, 580] on div "Add Column" at bounding box center [662, 511] width 1204 height 785
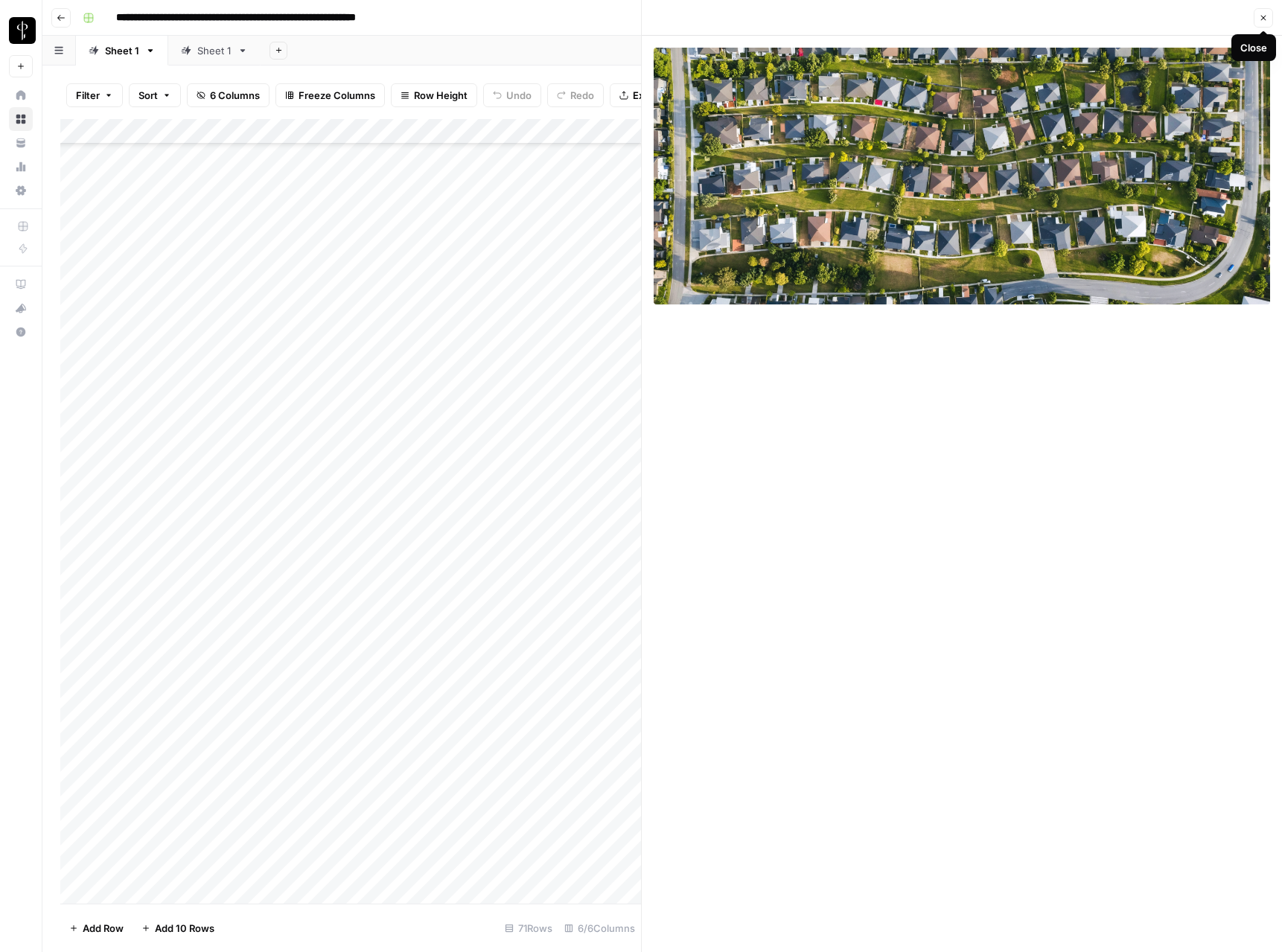
click at [1261, 19] on icon "button" at bounding box center [1263, 17] width 9 height 9
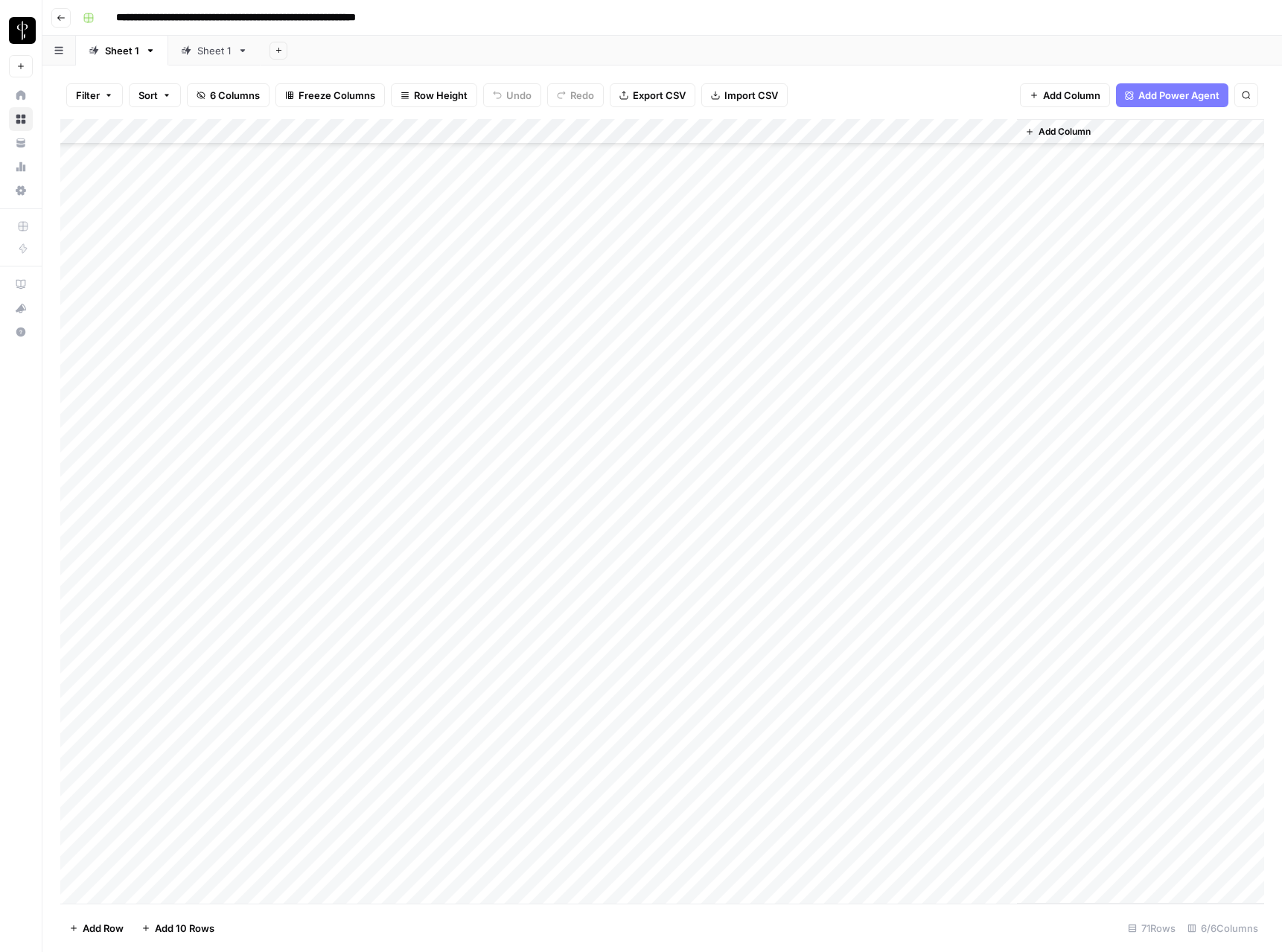
click at [447, 133] on div "Add Column" at bounding box center [662, 511] width 1204 height 785
click at [416, 271] on span "Edit Workflow" at bounding box center [440, 277] width 130 height 15
click at [448, 130] on div "Add Column" at bounding box center [662, 511] width 1204 height 785
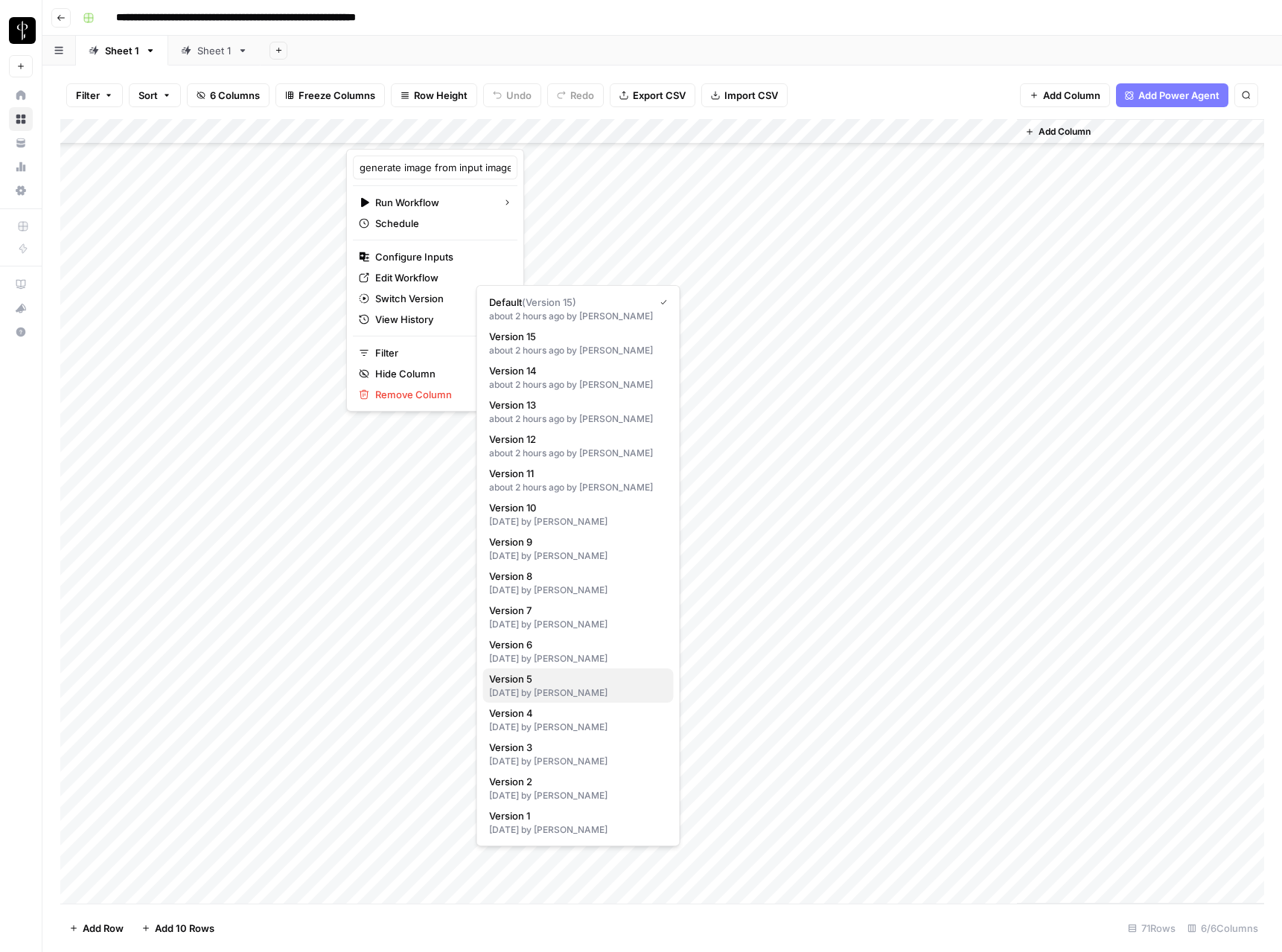
click at [559, 684] on span "Version 5" at bounding box center [575, 678] width 173 height 15
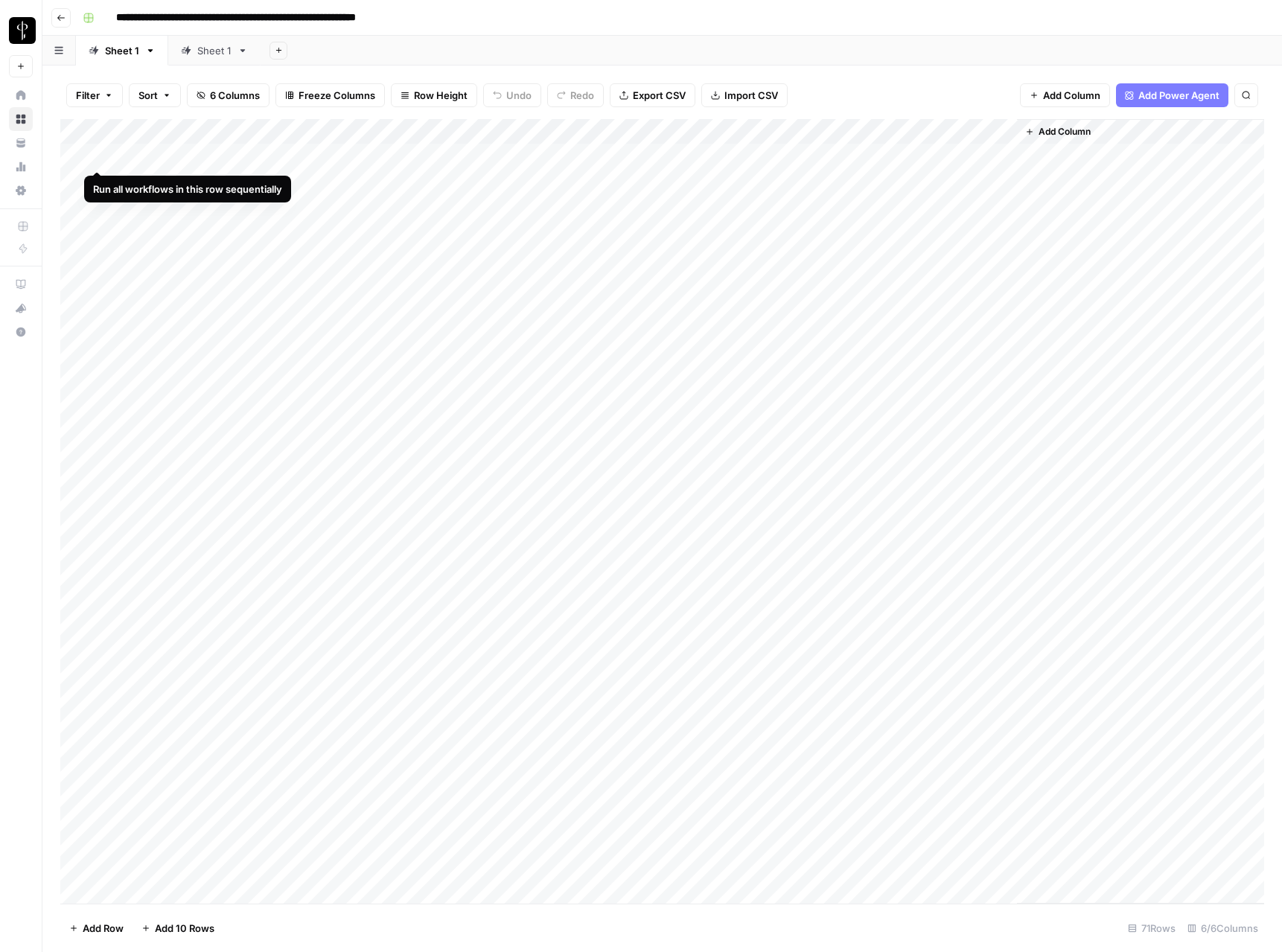
click at [94, 156] on div "Add Column" at bounding box center [662, 511] width 1204 height 785
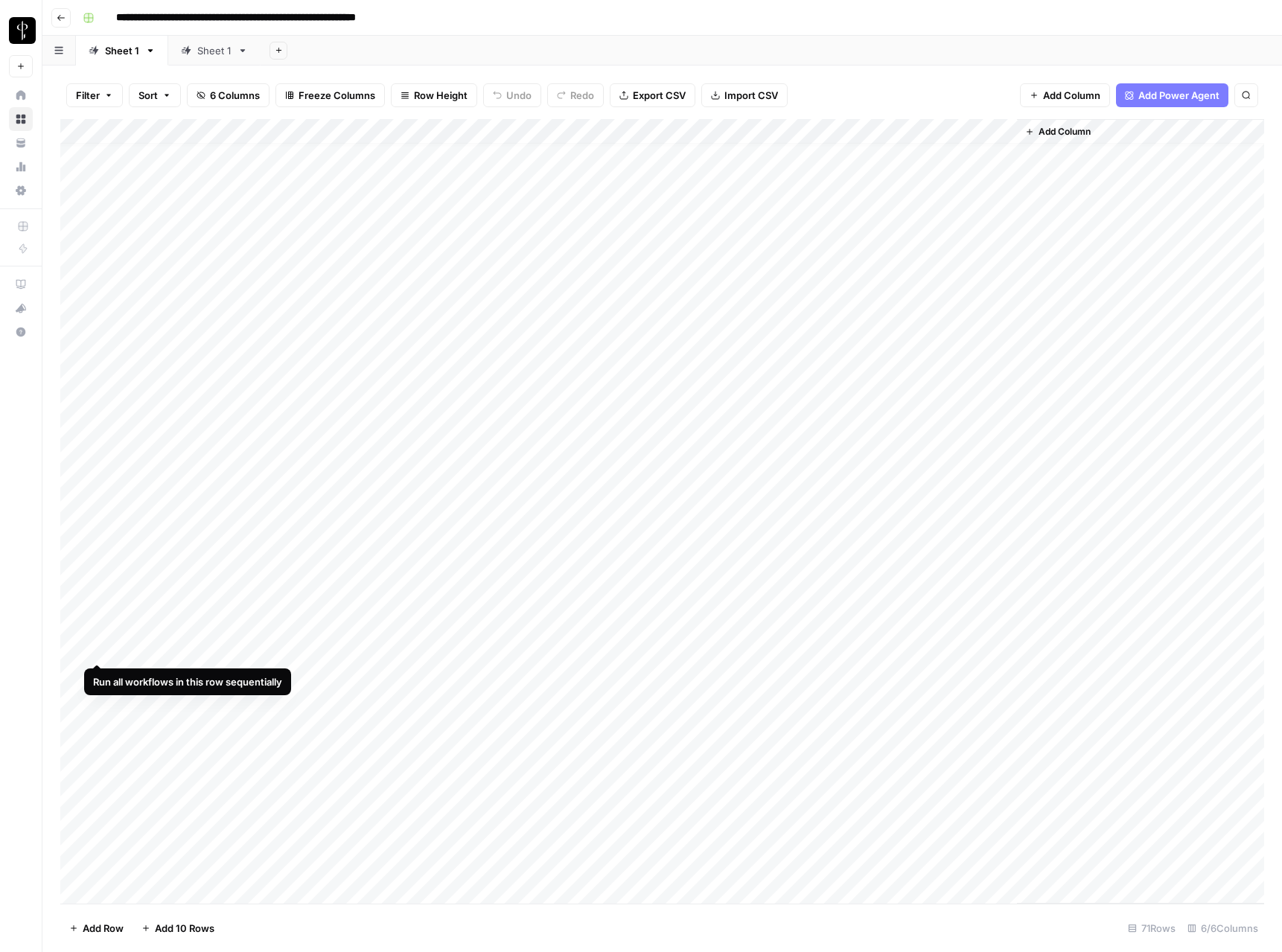
scroll to position [16, 0]
click at [99, 649] on div "Add Column" at bounding box center [662, 511] width 1204 height 785
click at [333, 368] on div "Add Column" at bounding box center [662, 511] width 1204 height 785
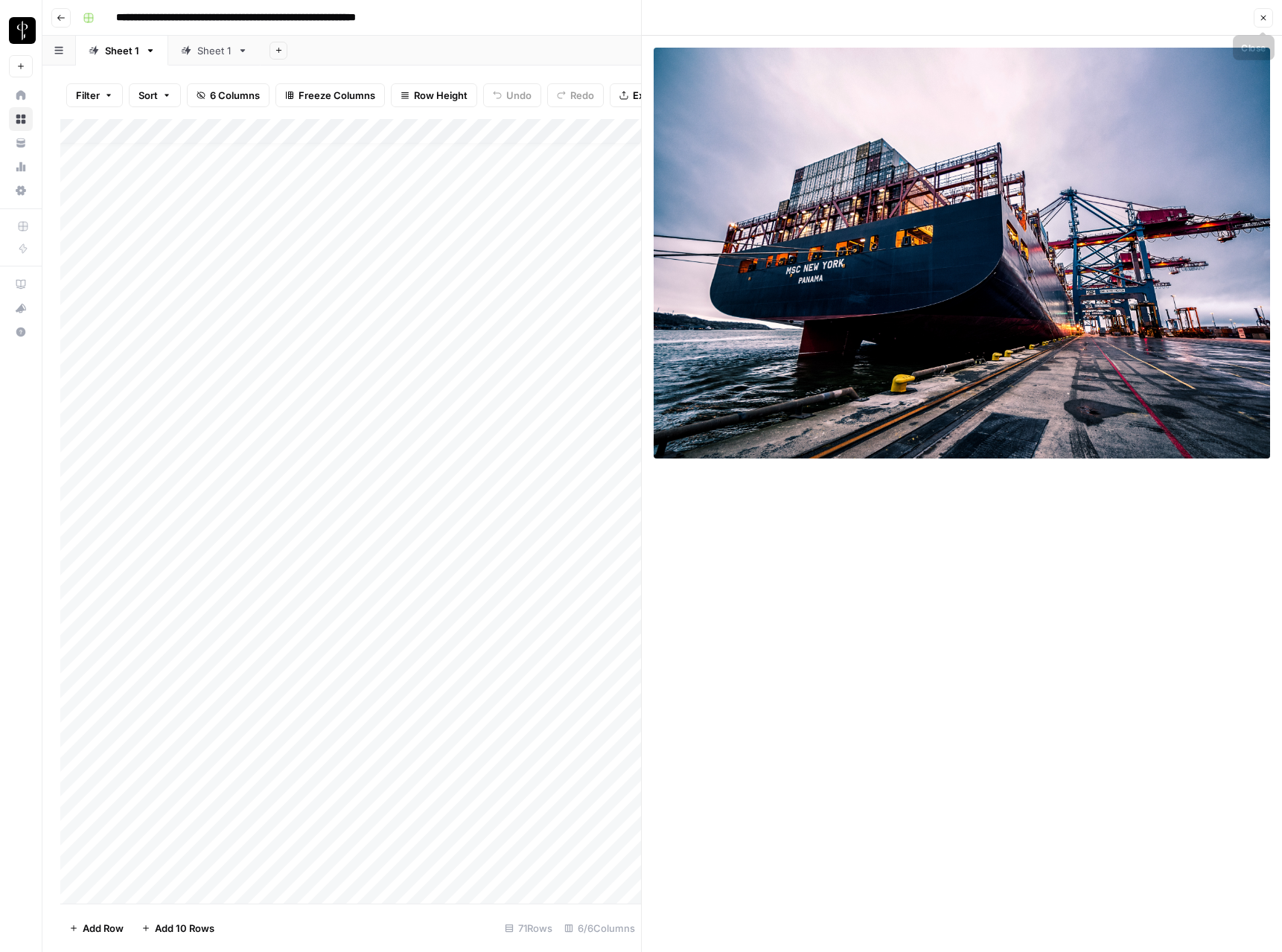
click at [1266, 11] on button "Close" at bounding box center [1263, 17] width 20 height 20
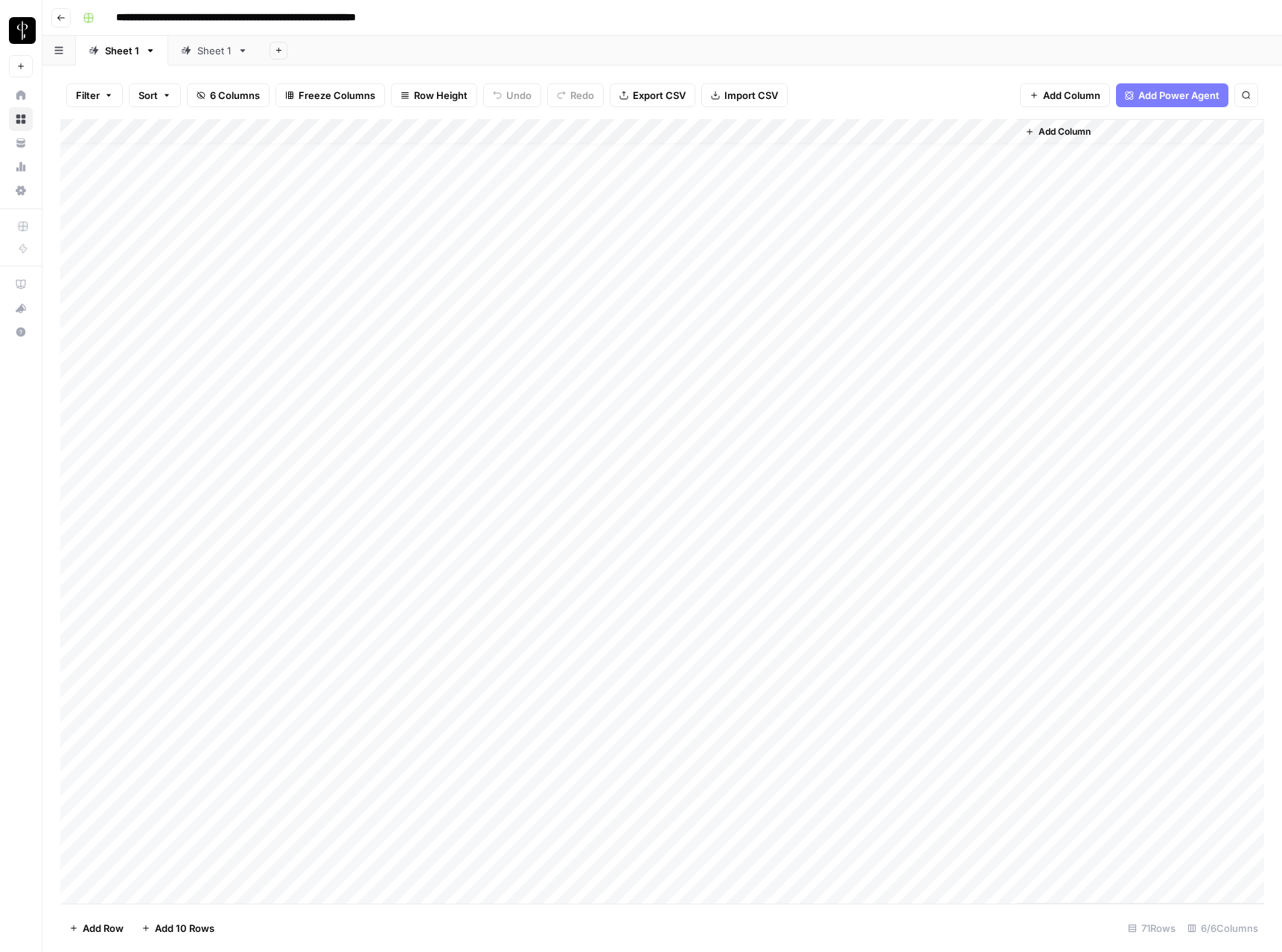
scroll to position [19, 0]
click at [99, 237] on div "Add Column" at bounding box center [662, 511] width 1204 height 785
click at [99, 695] on div "Add Column" at bounding box center [662, 511] width 1204 height 785
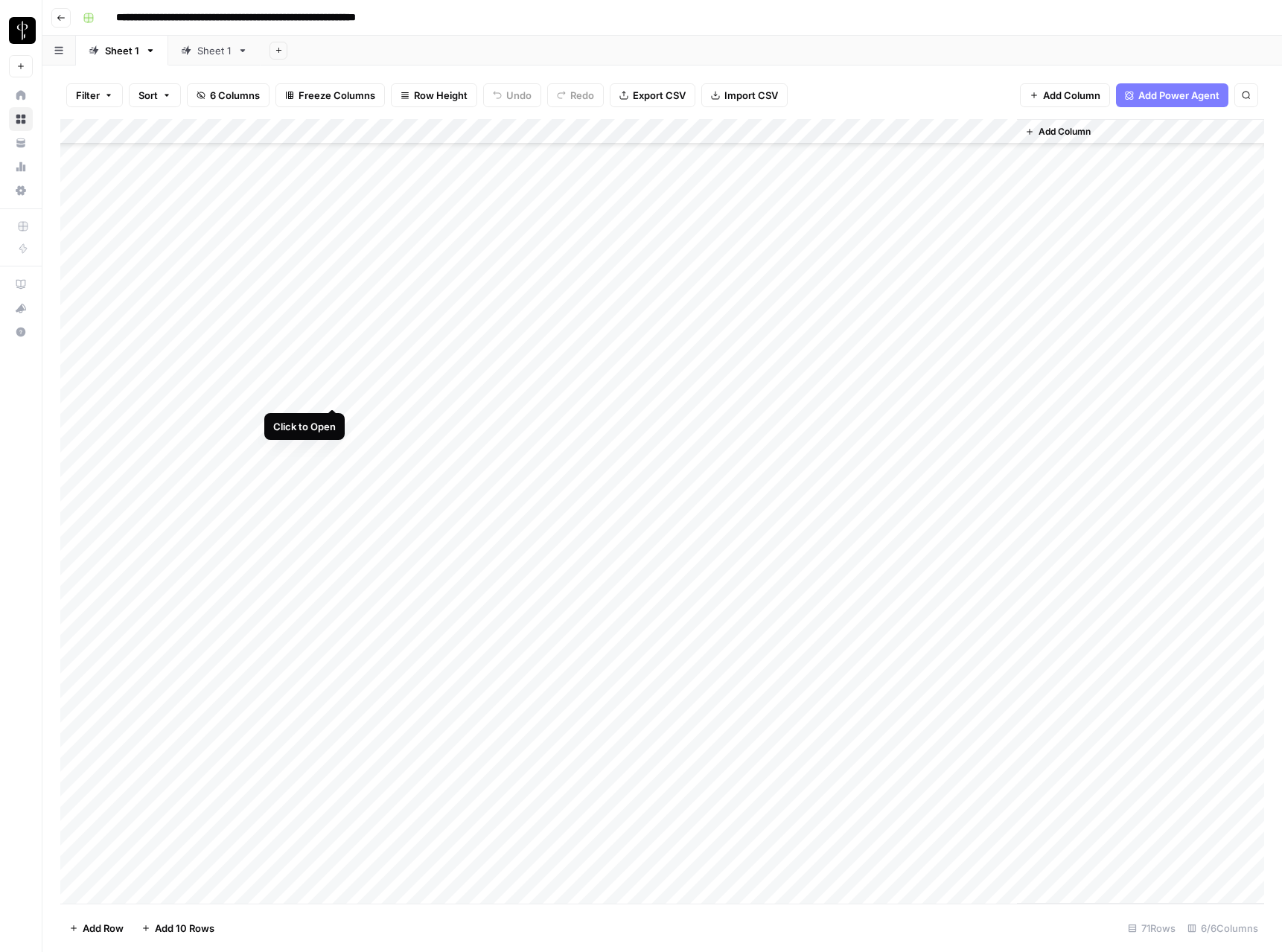
click at [331, 392] on div "Add Column" at bounding box center [662, 511] width 1204 height 785
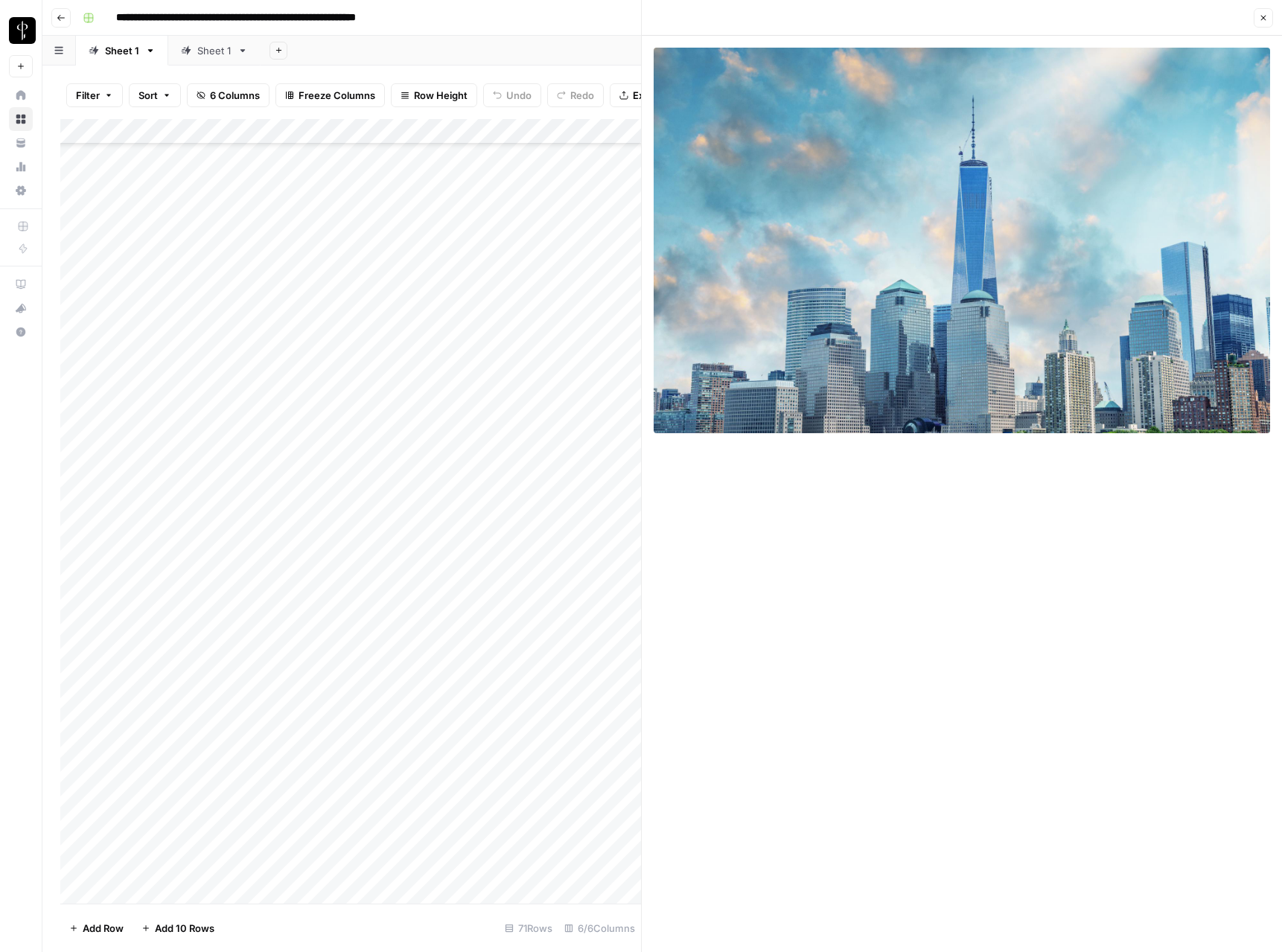
click at [1270, 20] on button "Close" at bounding box center [1263, 17] width 20 height 20
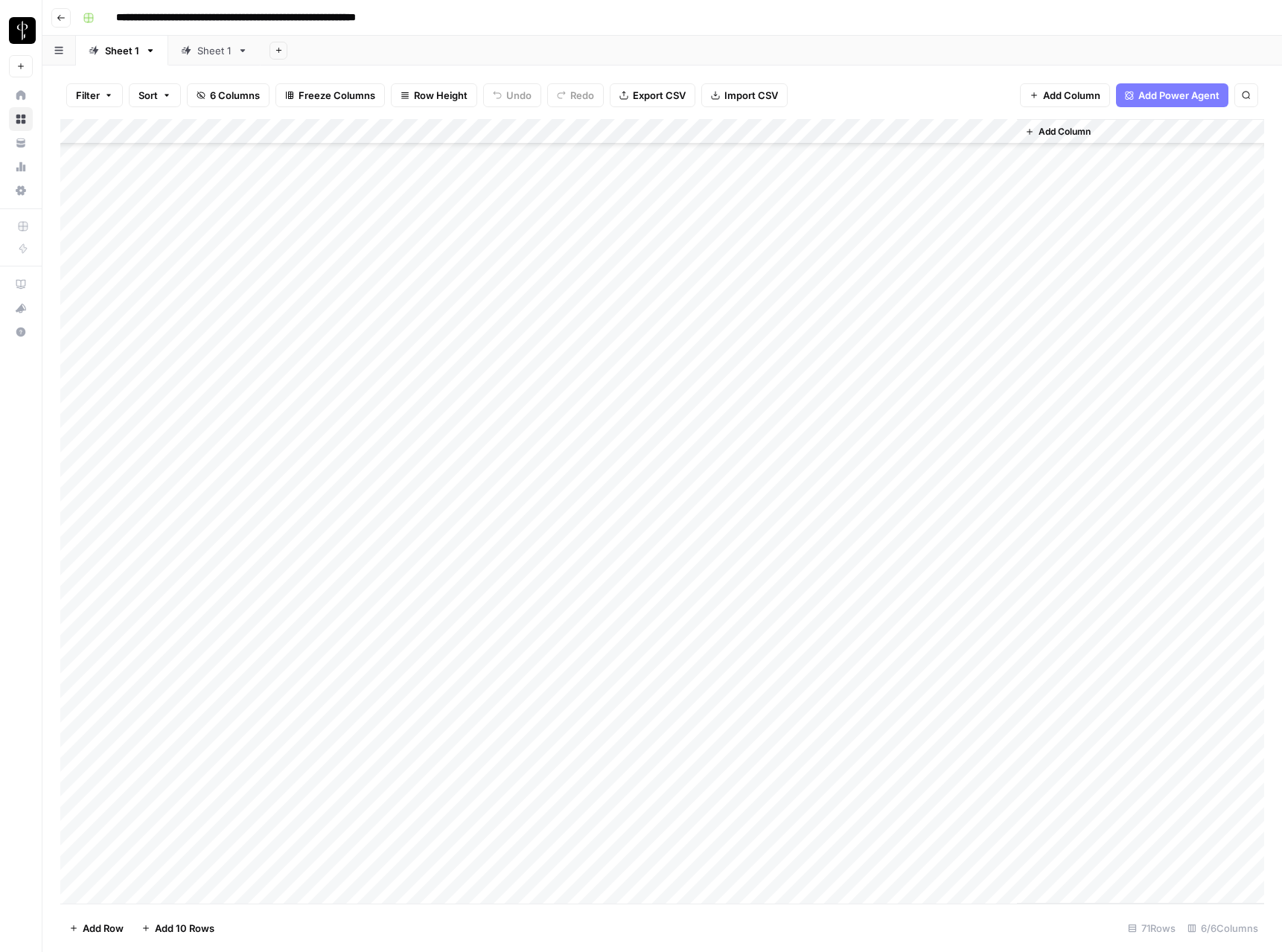
click at [99, 392] on div "Add Column" at bounding box center [662, 511] width 1204 height 785
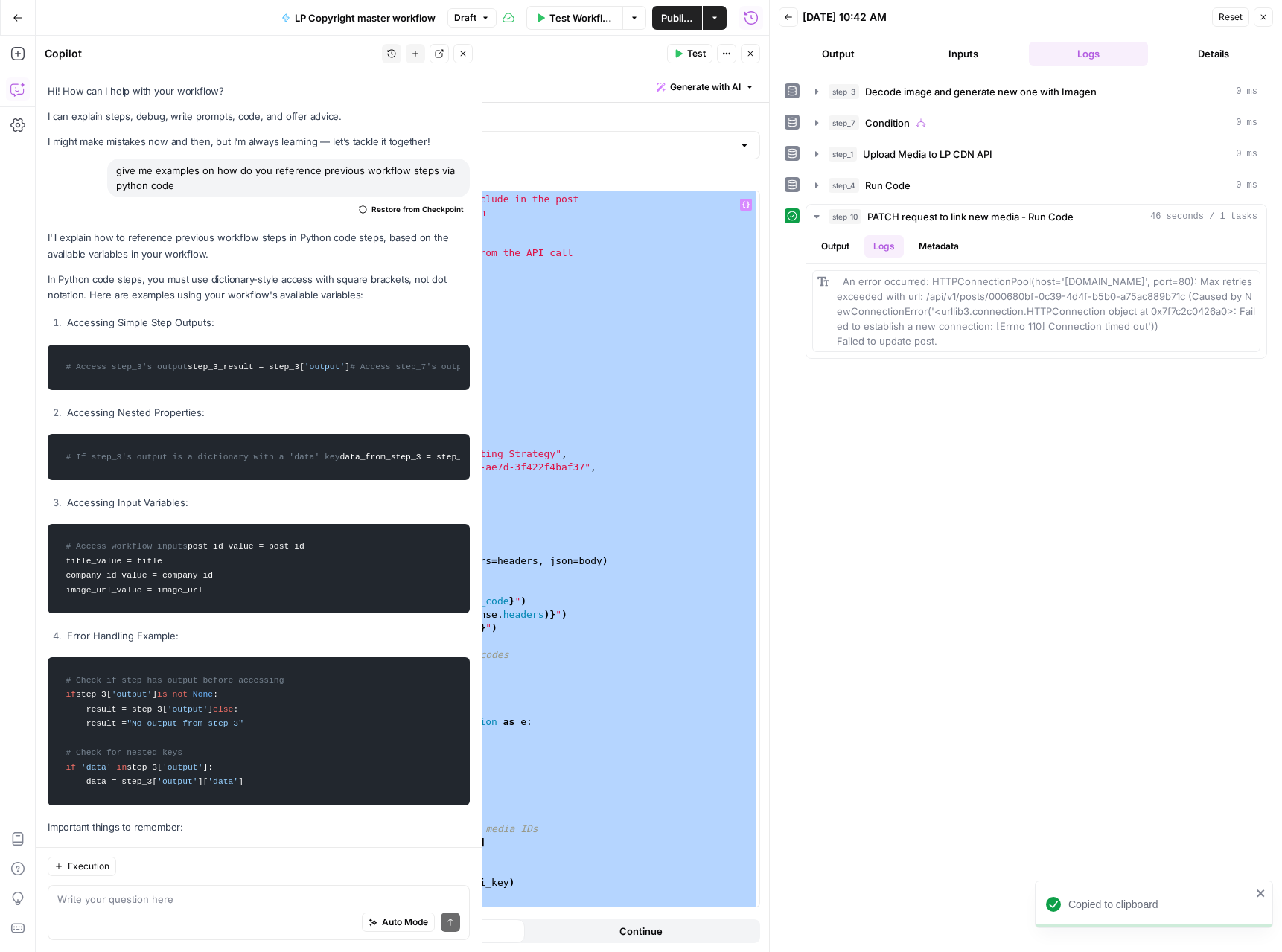
scroll to position [118, 0]
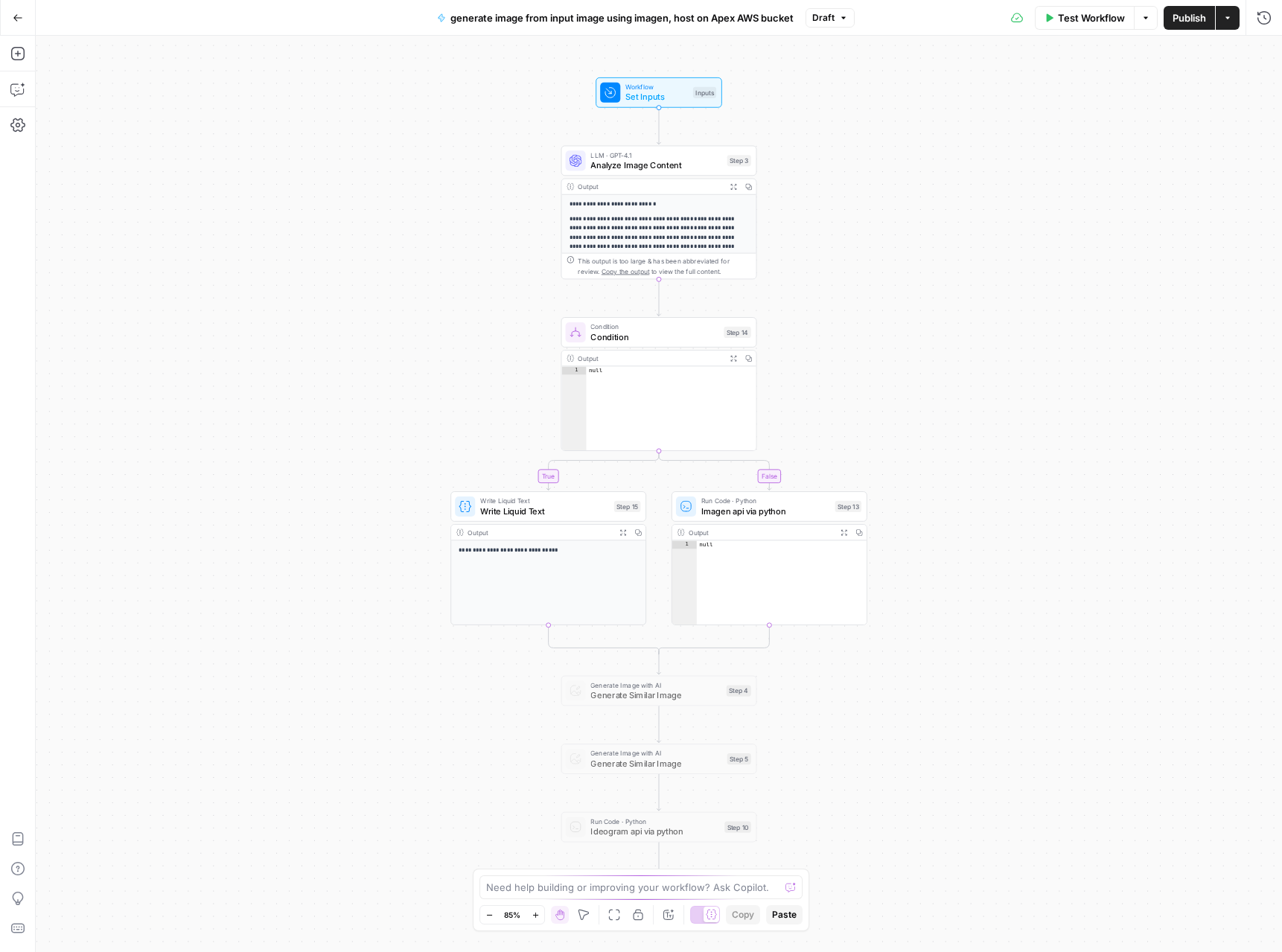
click at [844, 10] on button "Draft" at bounding box center [830, 17] width 49 height 20
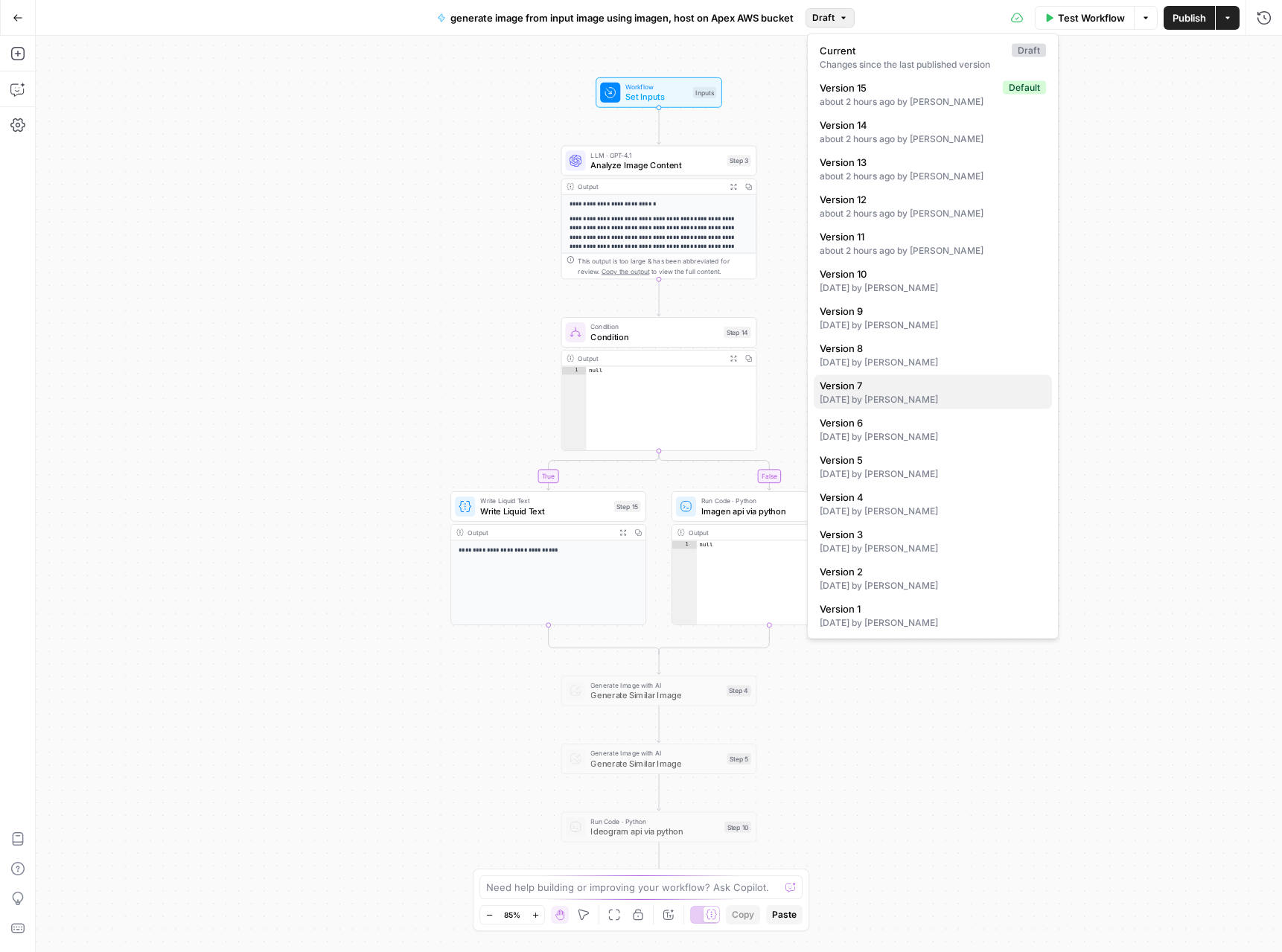
click at [882, 403] on div "[DATE] by [PERSON_NAME]" at bounding box center [932, 399] width 226 height 13
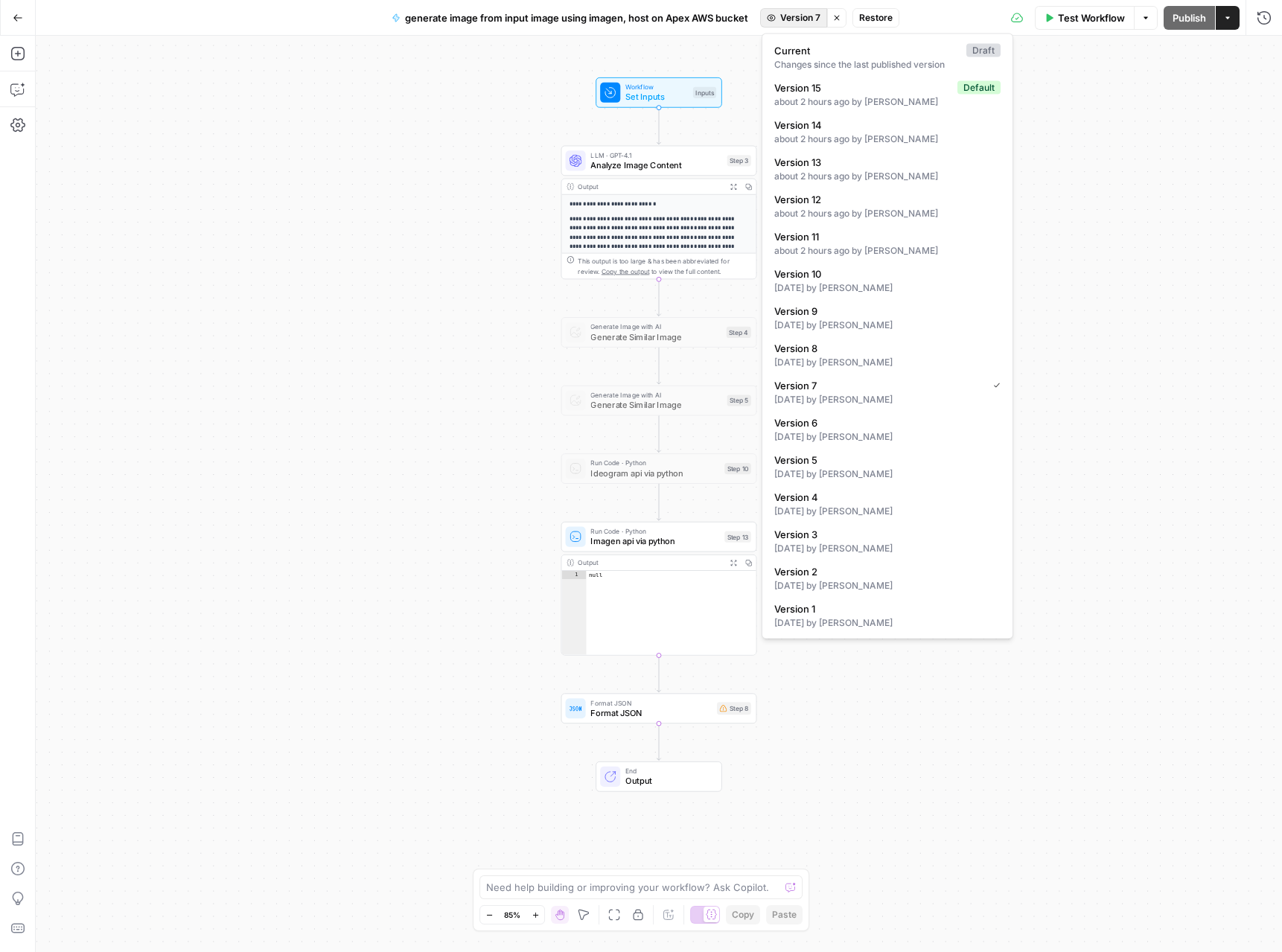
click at [808, 20] on span "Version 7" at bounding box center [800, 17] width 40 height 13
click at [854, 512] on div "[DATE] by [PERSON_NAME]" at bounding box center [887, 511] width 226 height 13
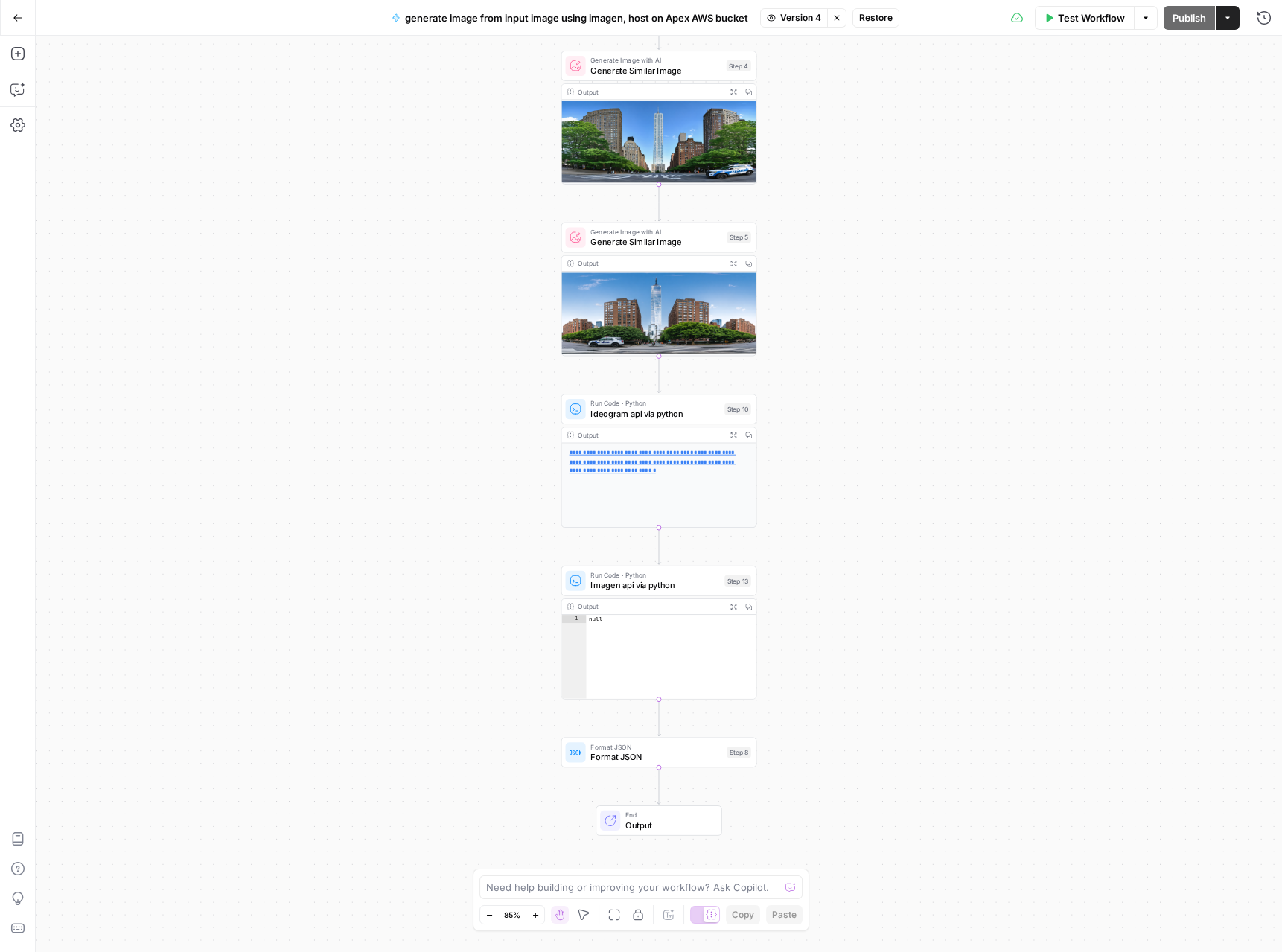
click at [788, 18] on span "Version 4" at bounding box center [801, 17] width 41 height 13
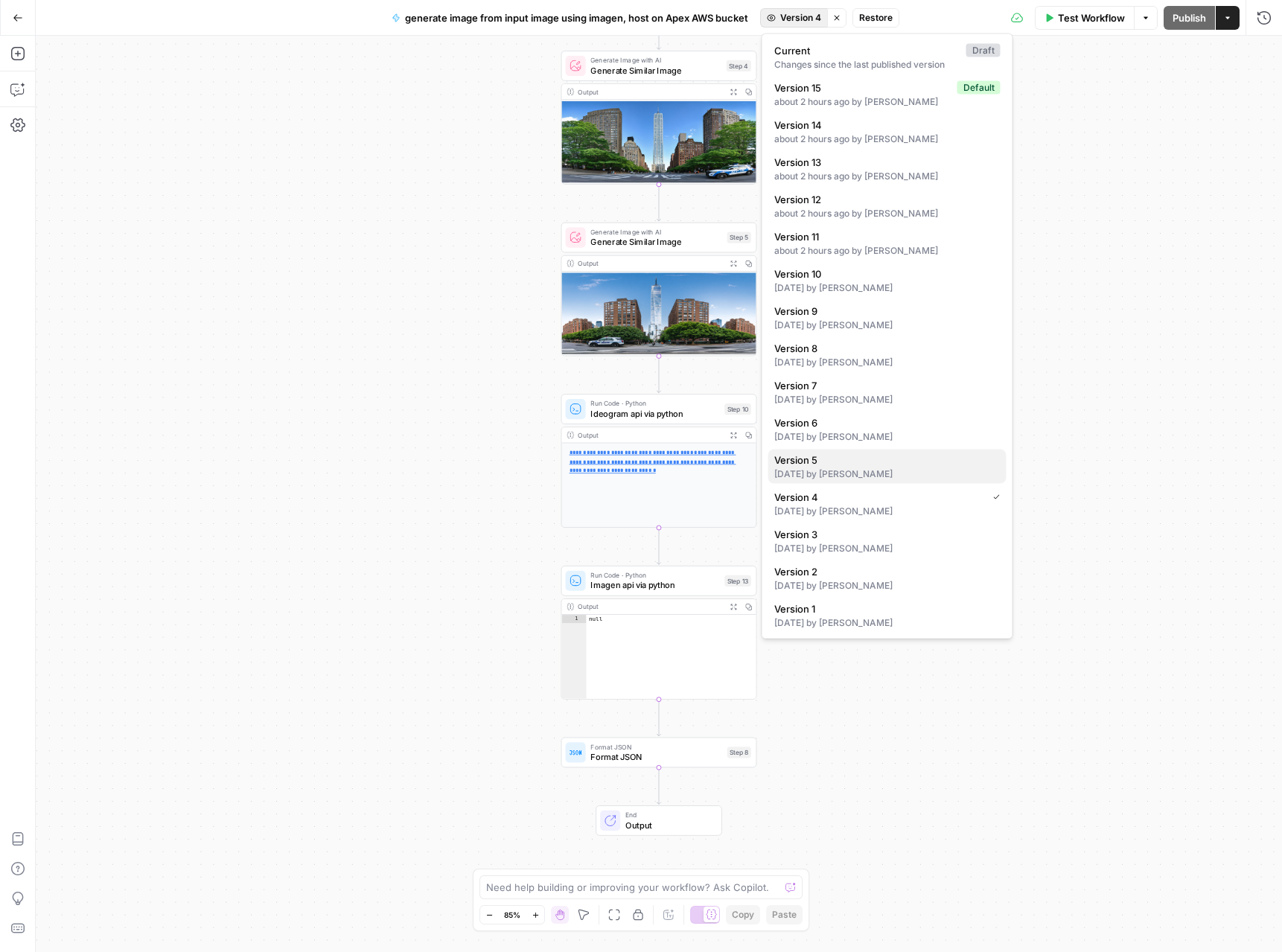
click at [816, 465] on span "Version 5" at bounding box center [884, 459] width 221 height 15
